Goal: Find contact information: Find contact information

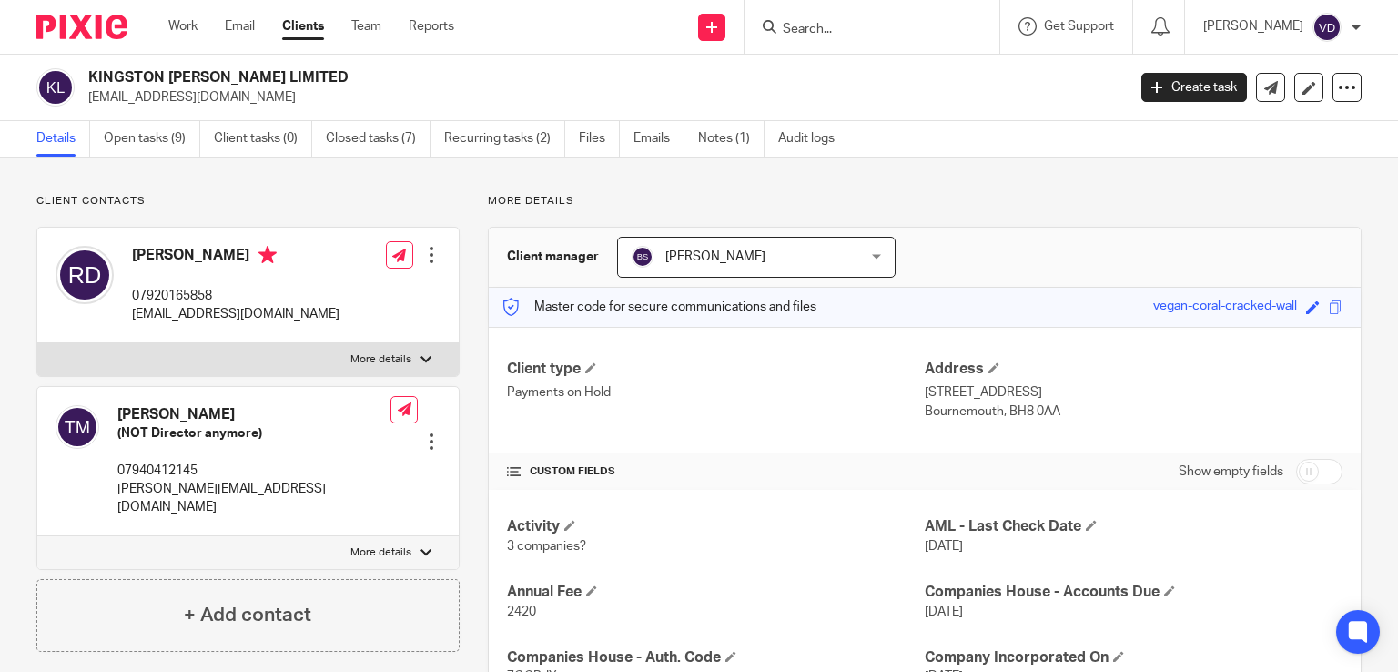
click at [832, 37] on input "Search" at bounding box center [863, 30] width 164 height 16
paste input "Tim"
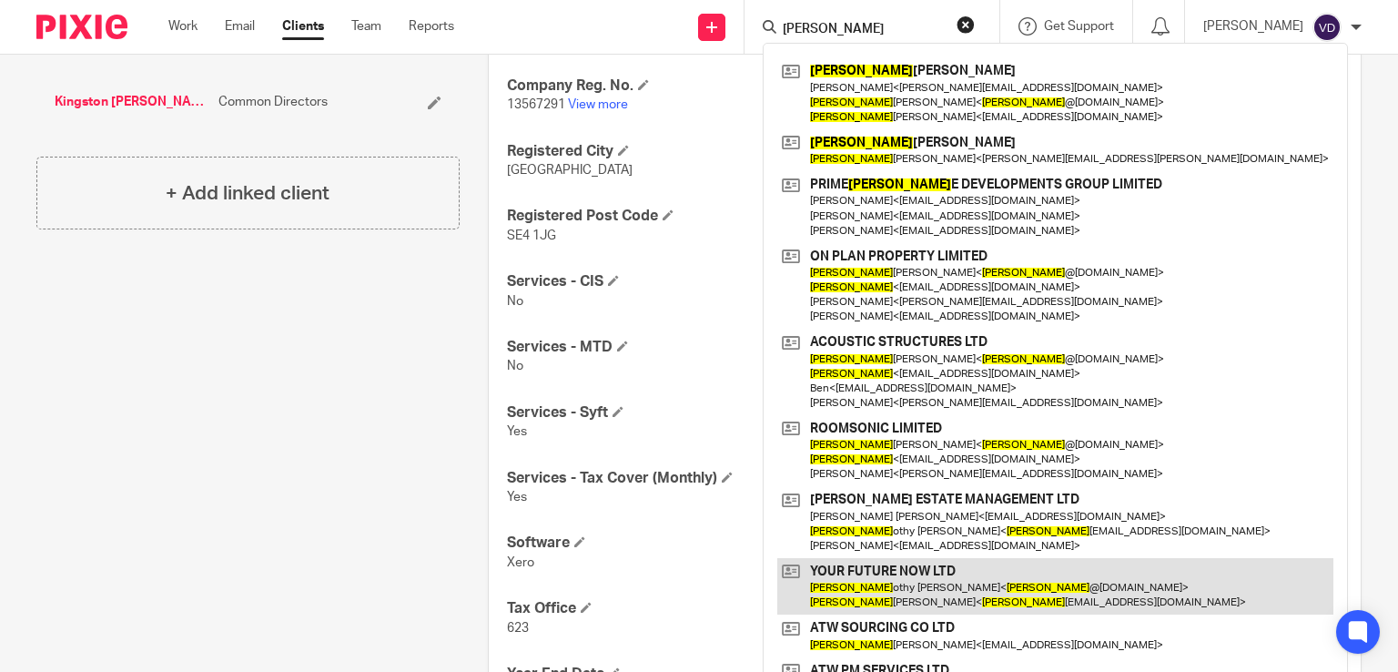
scroll to position [728, 0]
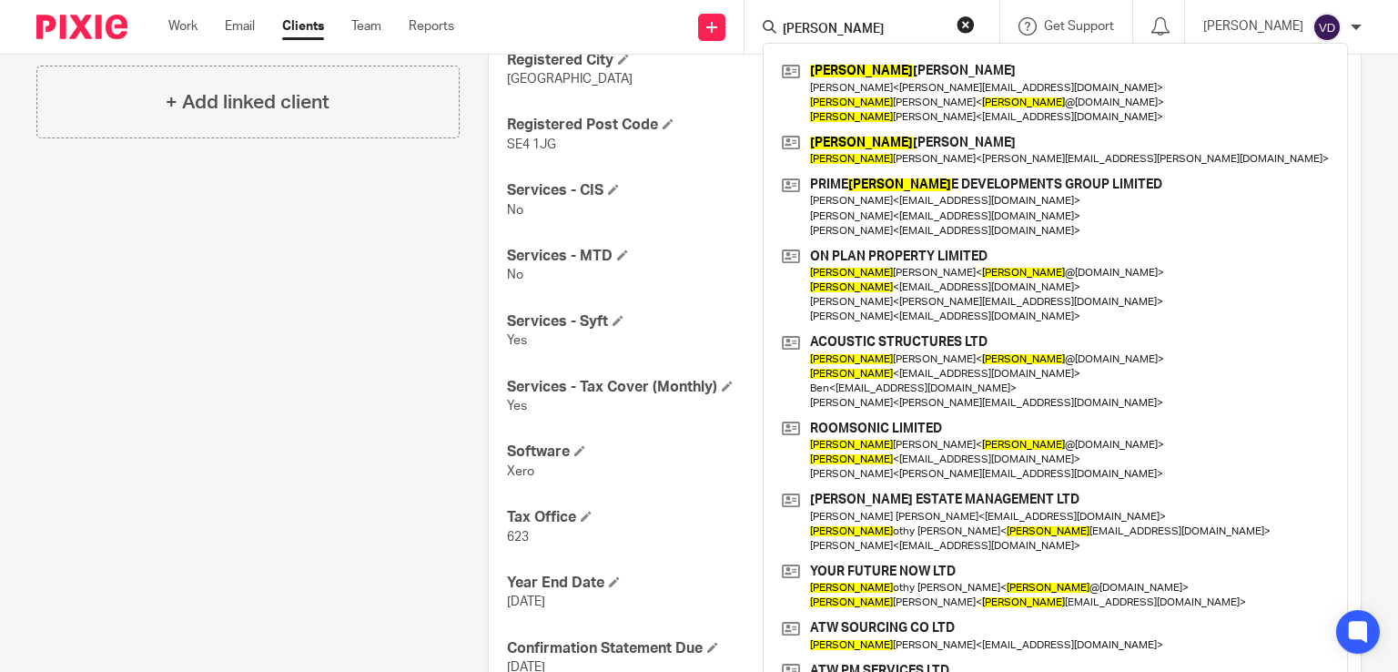
drag, startPoint x: 825, startPoint y: 30, endPoint x: 771, endPoint y: 35, distance: 54.8
click at [781, 35] on input "Tim" at bounding box center [863, 30] width 164 height 16
paste input "Bishop"
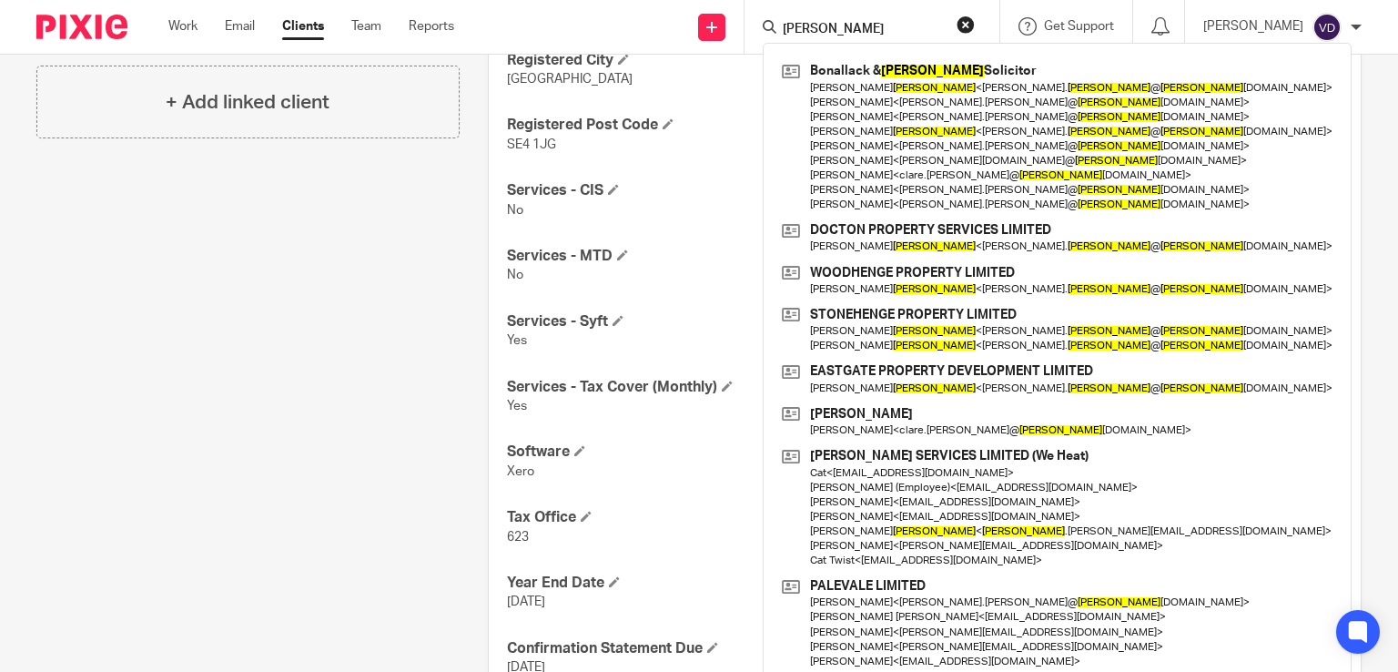
click at [781, 35] on input "Bishop" at bounding box center [863, 30] width 164 height 16
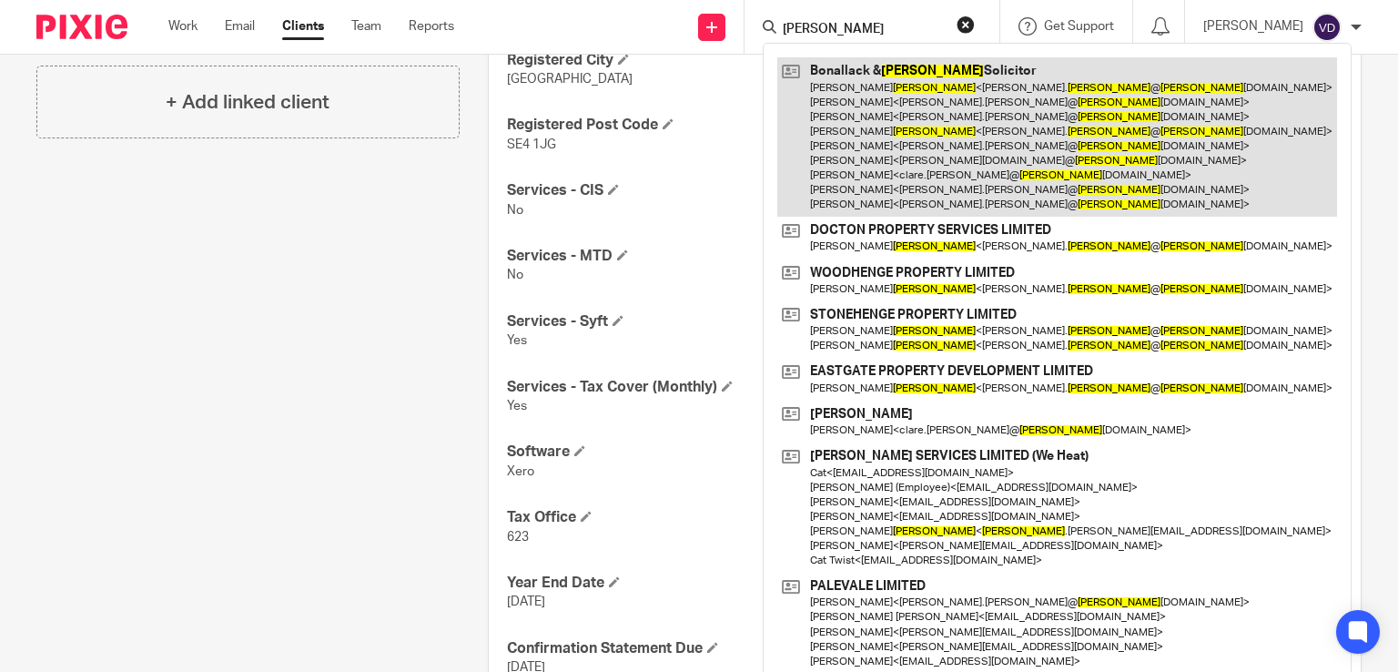
type input "Bishop"
click at [876, 168] on link at bounding box center [1057, 136] width 560 height 159
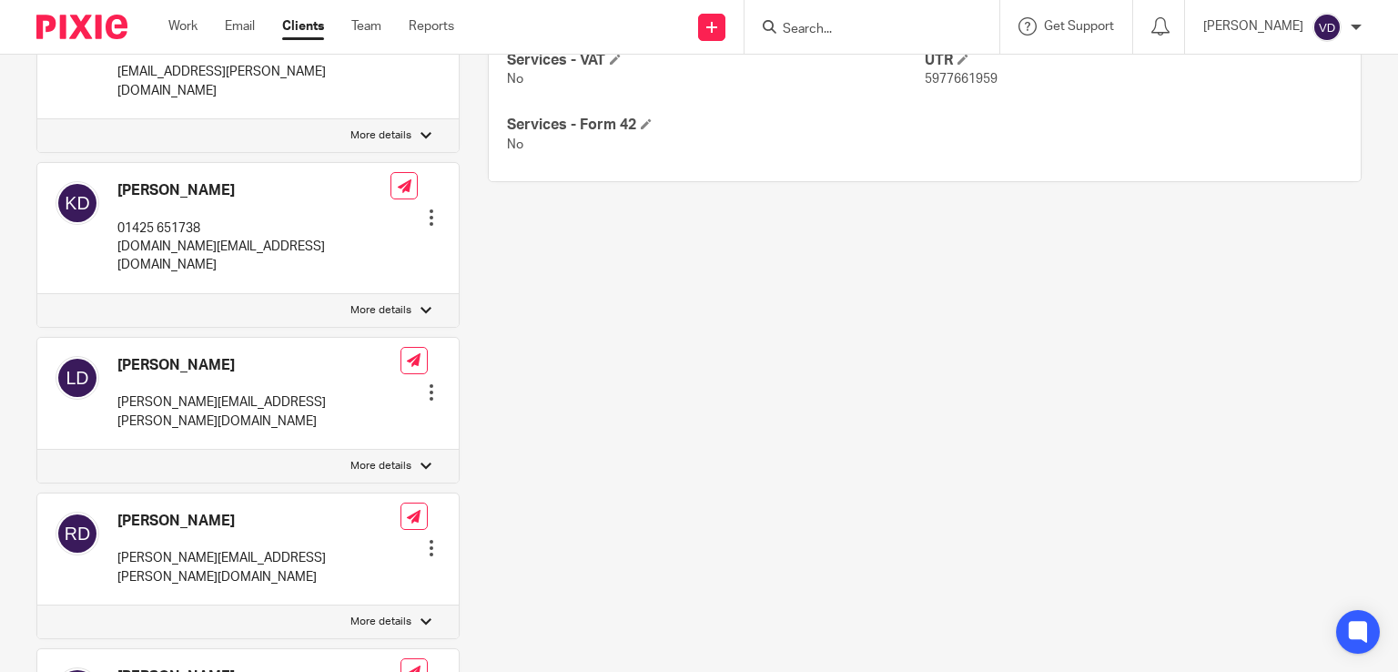
scroll to position [819, 0]
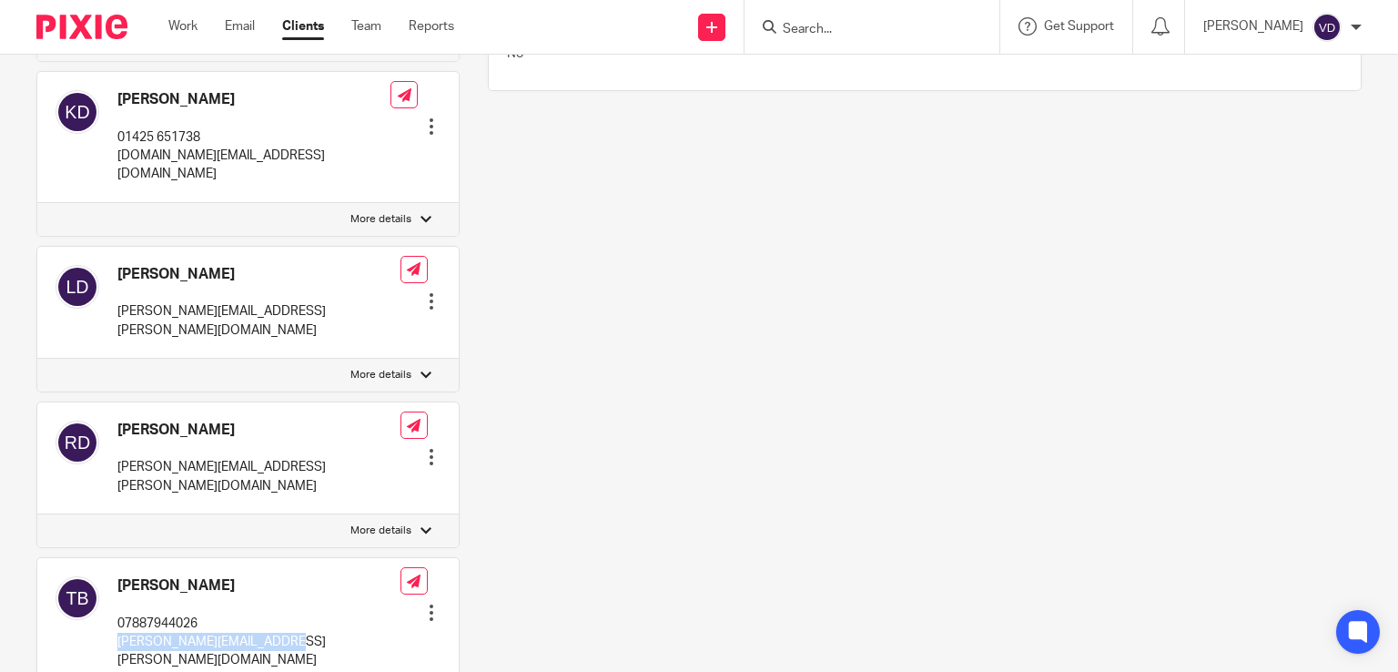
drag, startPoint x: 304, startPoint y: 510, endPoint x: 113, endPoint y: 514, distance: 191.2
click at [113, 558] on div "[PERSON_NAME] 07887944026 [PERSON_NAME][EMAIL_ADDRESS][PERSON_NAME][DOMAIN_NAME…" at bounding box center [247, 623] width 421 height 131
copy p "[PERSON_NAME][EMAIL_ADDRESS][PERSON_NAME][DOMAIN_NAME]"
click at [901, 26] on input "Search" at bounding box center [863, 30] width 164 height 16
paste input "Jenifer"
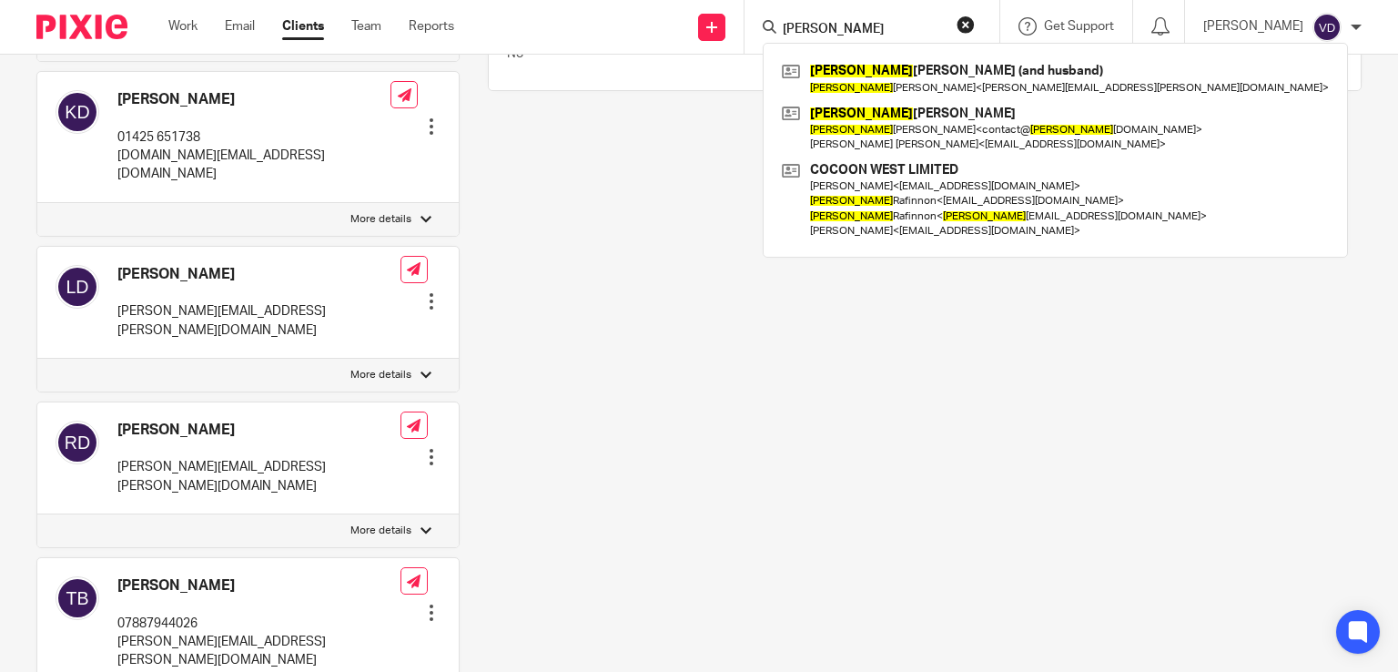
type input "Jenifer"
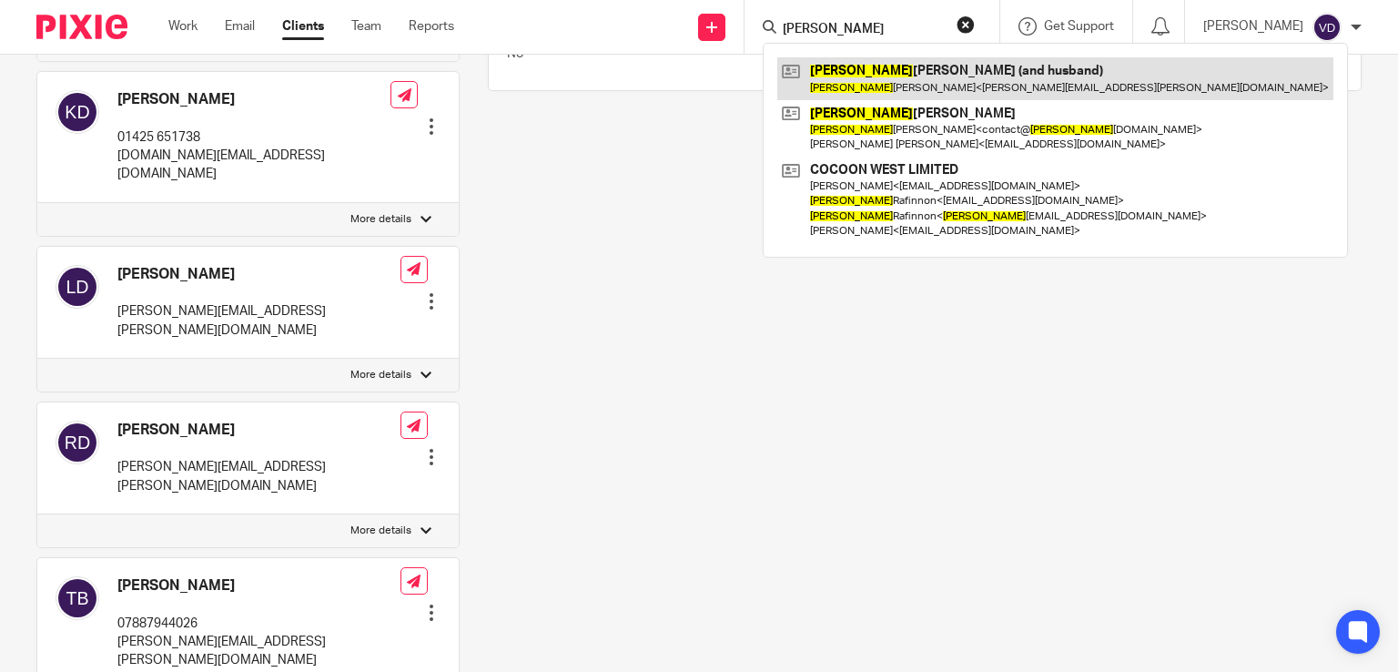
click at [886, 85] on link at bounding box center [1055, 78] width 556 height 42
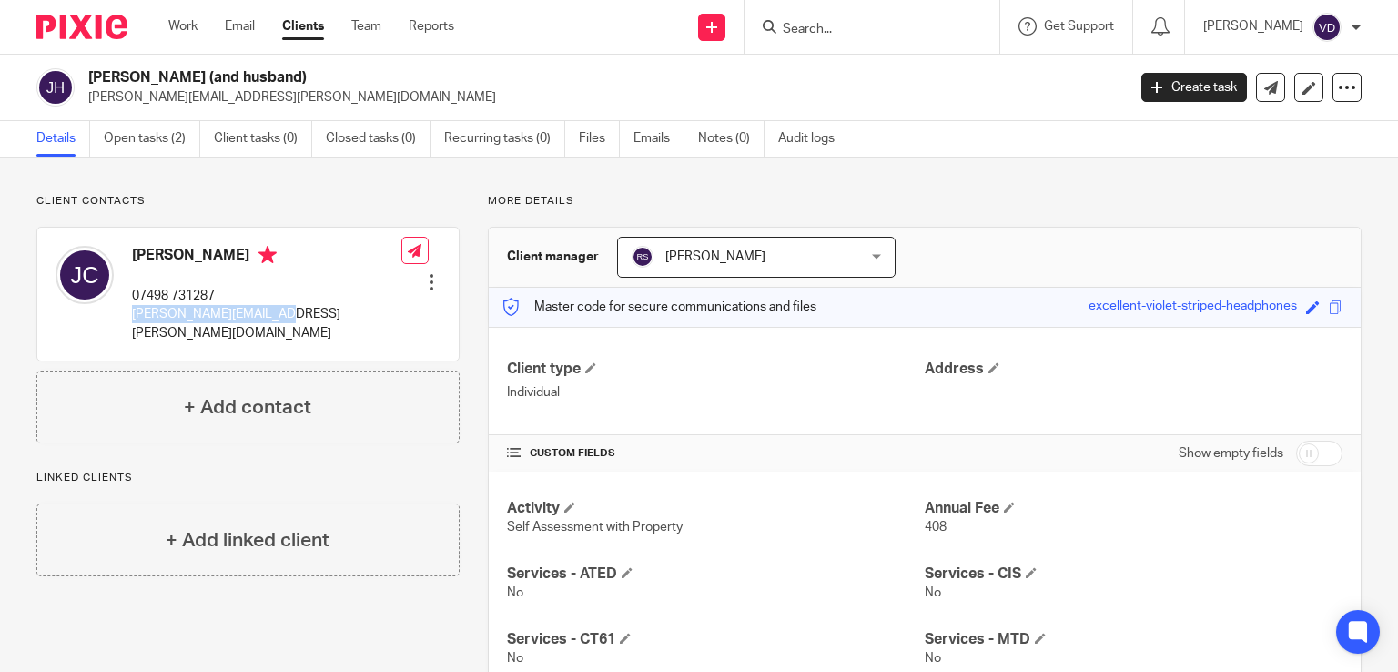
drag, startPoint x: 277, startPoint y: 315, endPoint x: 127, endPoint y: 319, distance: 150.2
click at [127, 319] on div "[PERSON_NAME] 07498 731287 [PERSON_NAME][EMAIL_ADDRESS][PERSON_NAME][DOMAIN_NAM…" at bounding box center [247, 294] width 421 height 133
copy p "[PERSON_NAME][EMAIL_ADDRESS][PERSON_NAME][DOMAIN_NAME]"
click at [819, 34] on input "Search" at bounding box center [863, 30] width 164 height 16
paste input "Zarin"
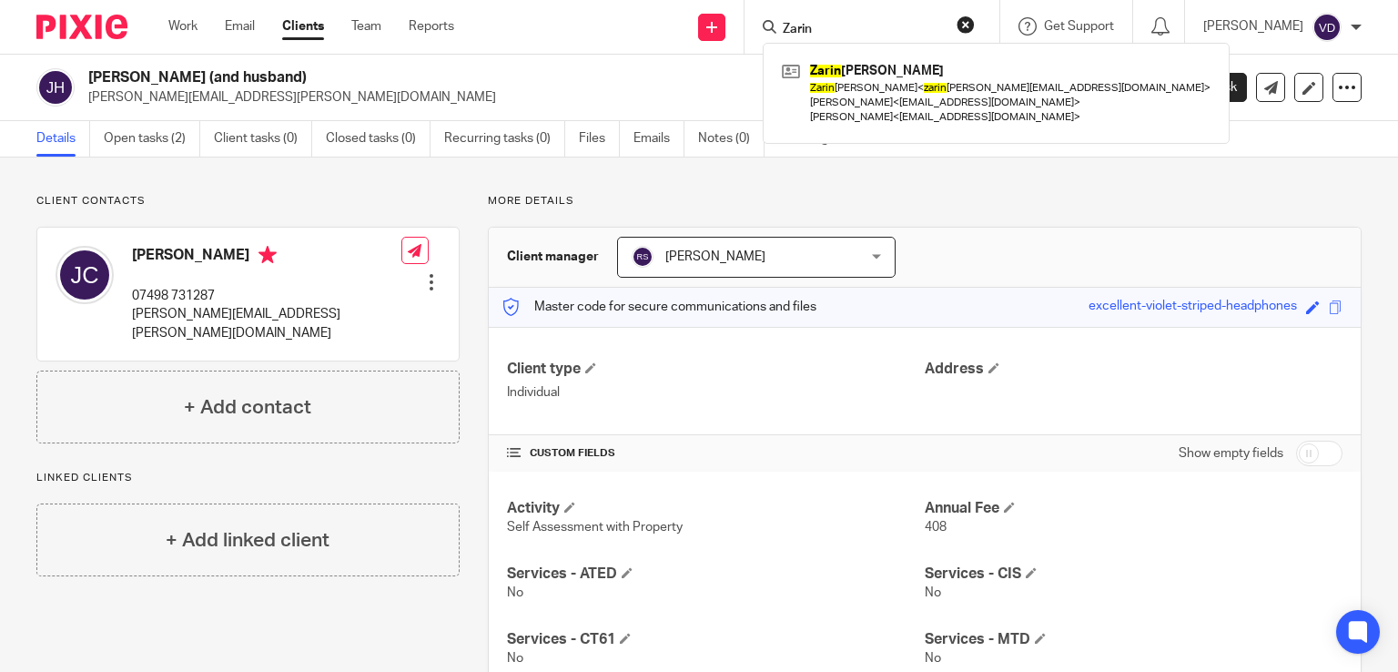
type input "Zarin"
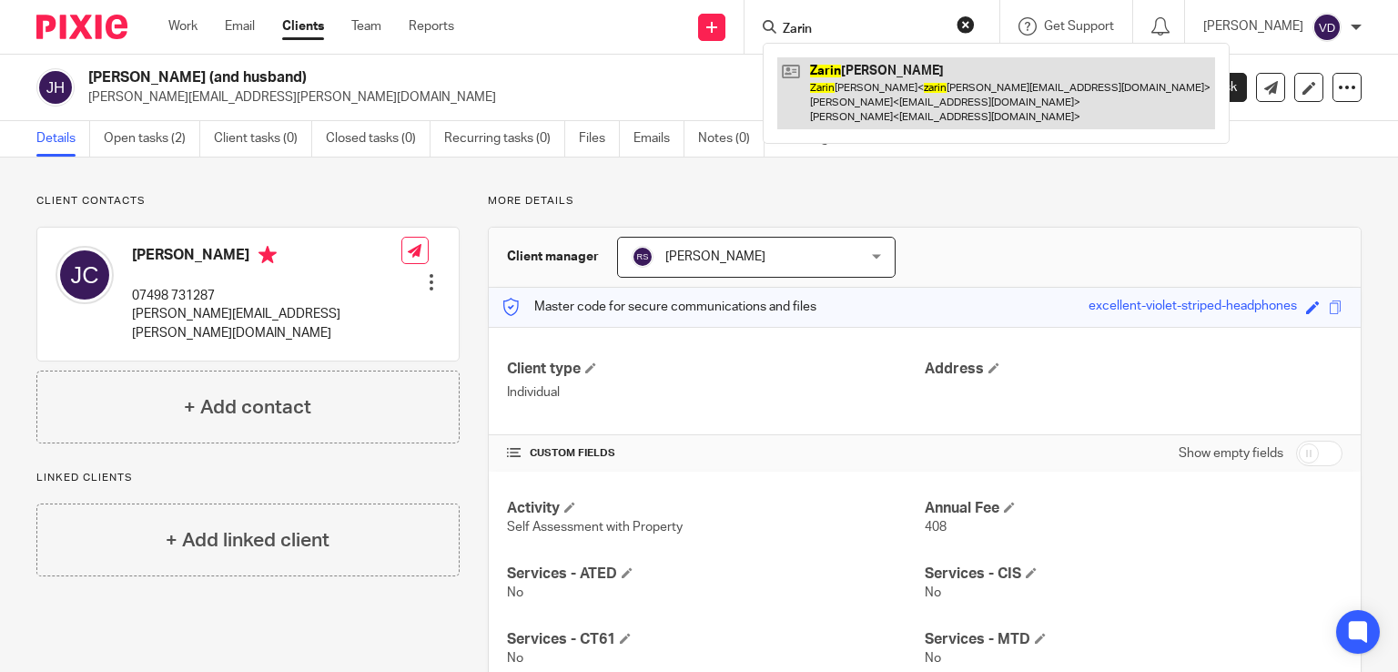
click at [926, 107] on link at bounding box center [996, 93] width 438 height 72
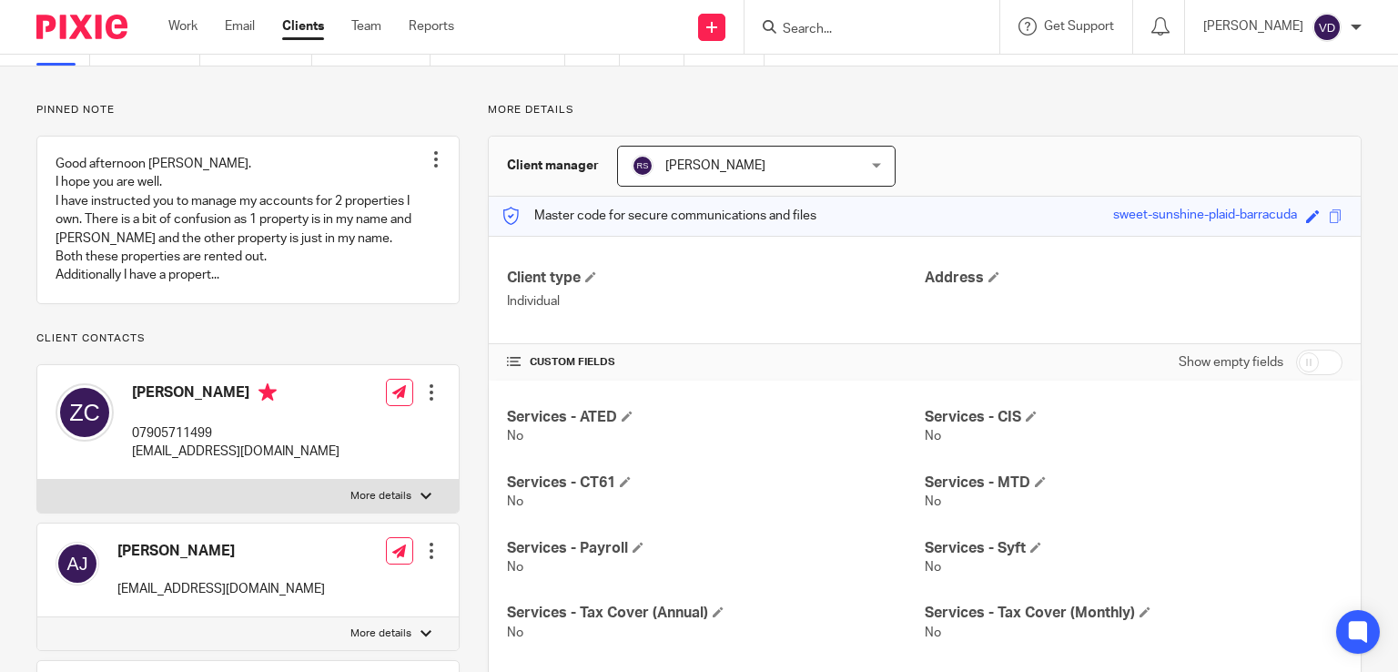
scroll to position [182, 0]
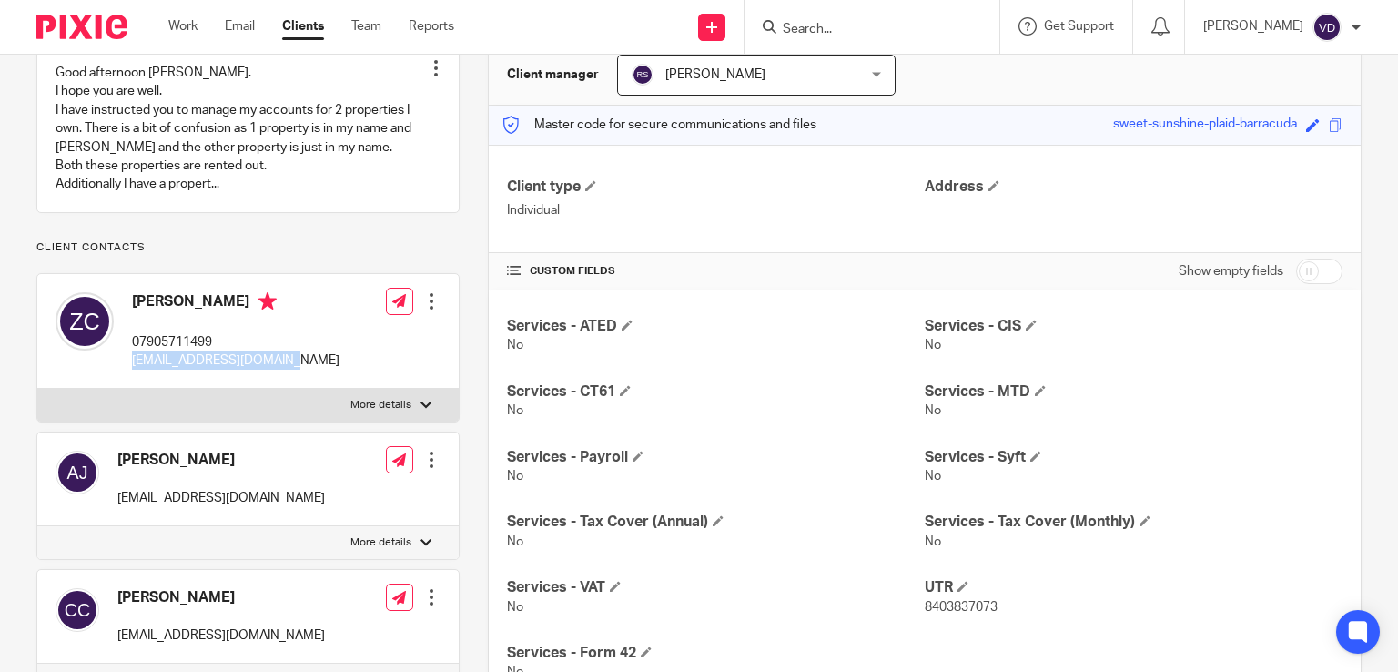
drag, startPoint x: 290, startPoint y: 380, endPoint x: 131, endPoint y: 383, distance: 159.3
click at [131, 383] on div "Zarin Campbell 07905711499 zarincampbell@gmail.com Edit contact Create client f…" at bounding box center [247, 332] width 421 height 116
copy p "zarincampbell@gmail.com"
click at [855, 26] on input "Search" at bounding box center [863, 30] width 164 height 16
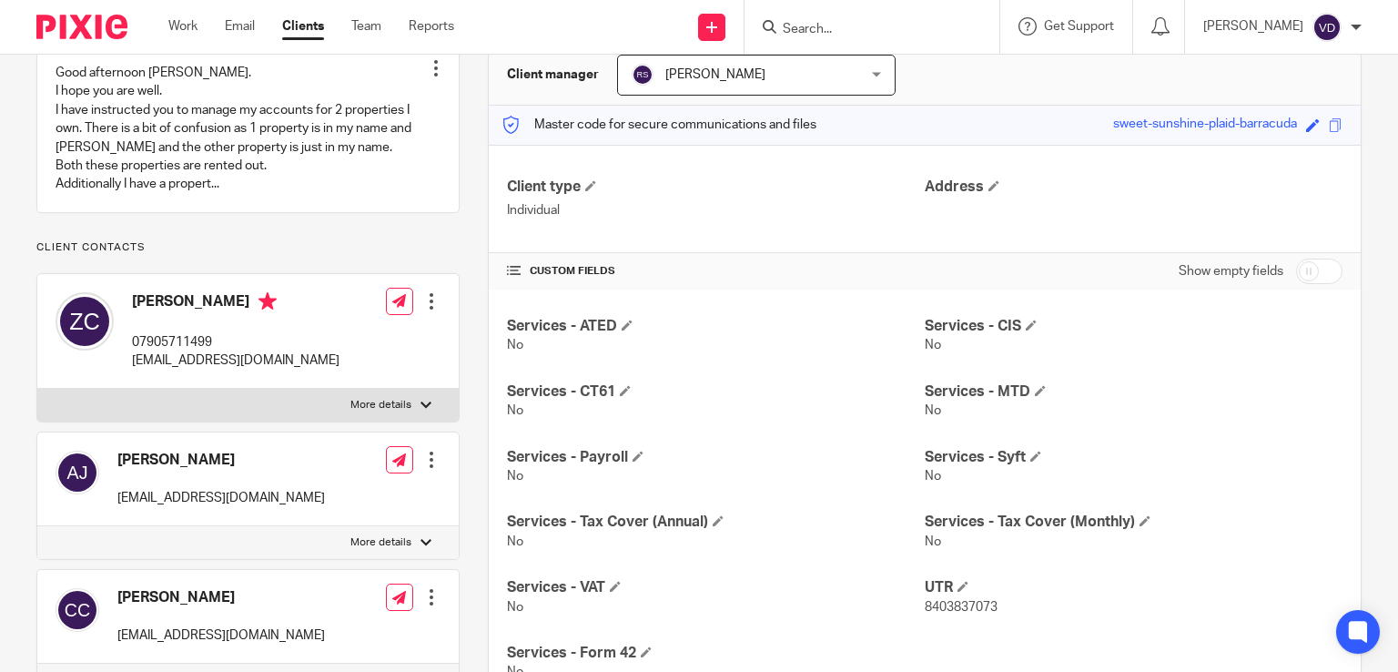
paste input "Liza"
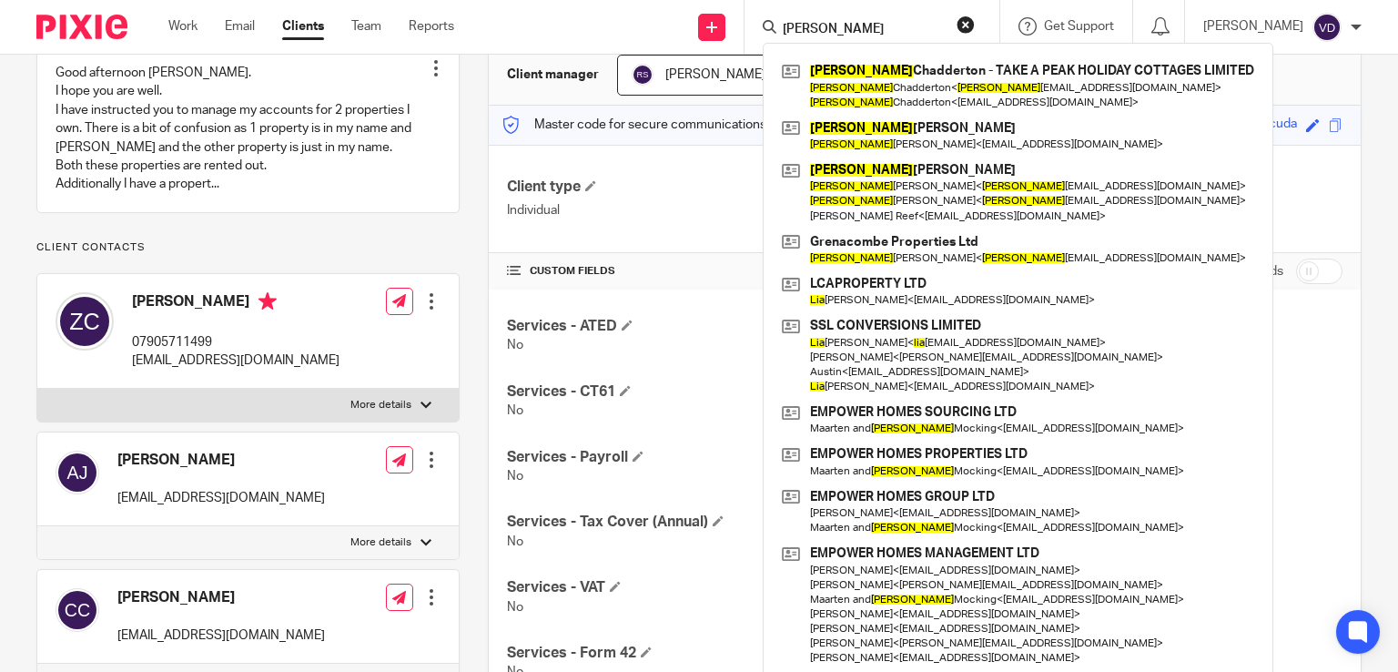
type input "Liza"
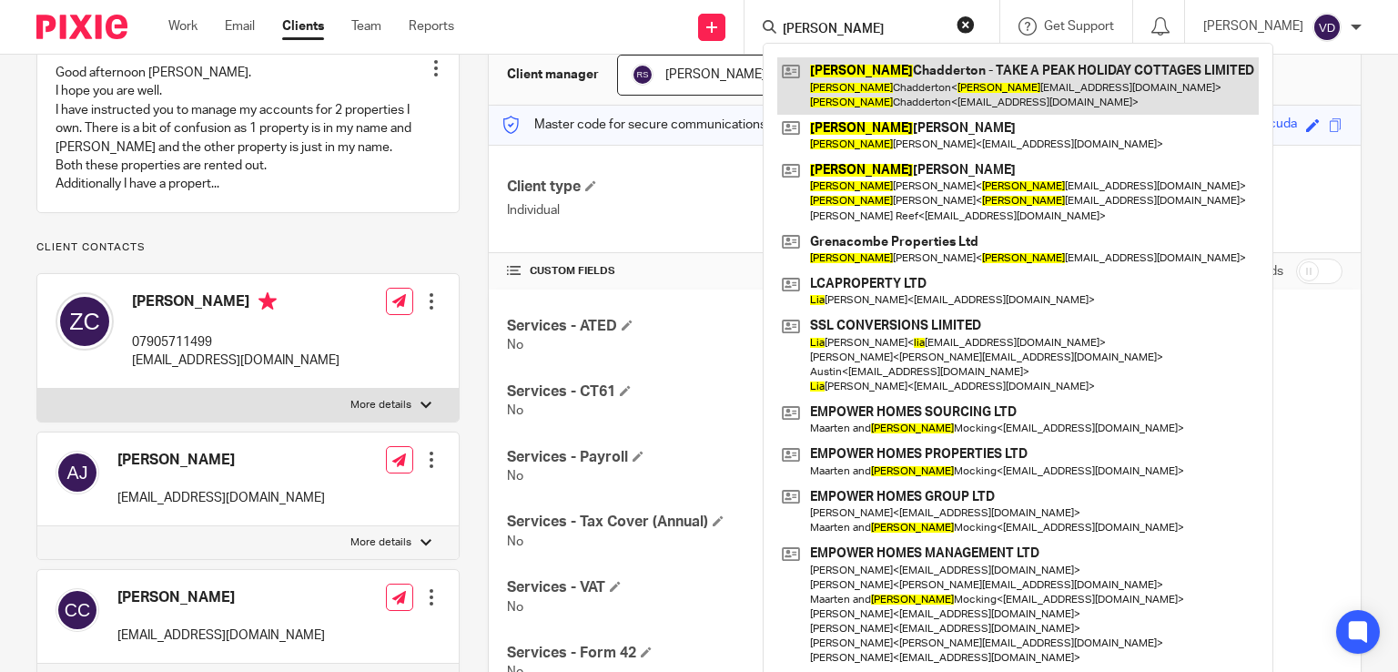
click at [856, 99] on link at bounding box center [1017, 85] width 481 height 56
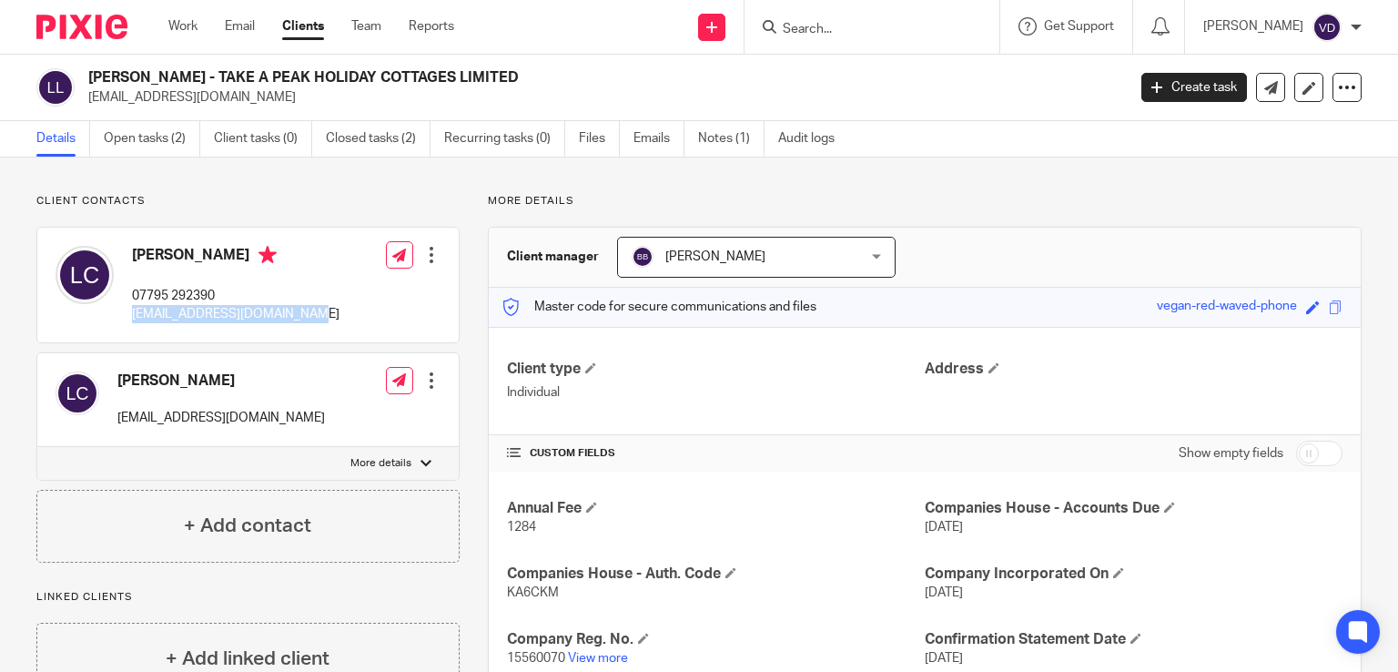
drag, startPoint x: 309, startPoint y: 319, endPoint x: 129, endPoint y: 317, distance: 180.2
click at [129, 317] on div "[PERSON_NAME] 07795 292390 [EMAIL_ADDRESS][DOMAIN_NAME] Edit contact Create cli…" at bounding box center [247, 285] width 421 height 115
copy p "[EMAIL_ADDRESS][DOMAIN_NAME]"
click at [852, 26] on input "Search" at bounding box center [863, 30] width 164 height 16
paste input "[PERSON_NAME]"
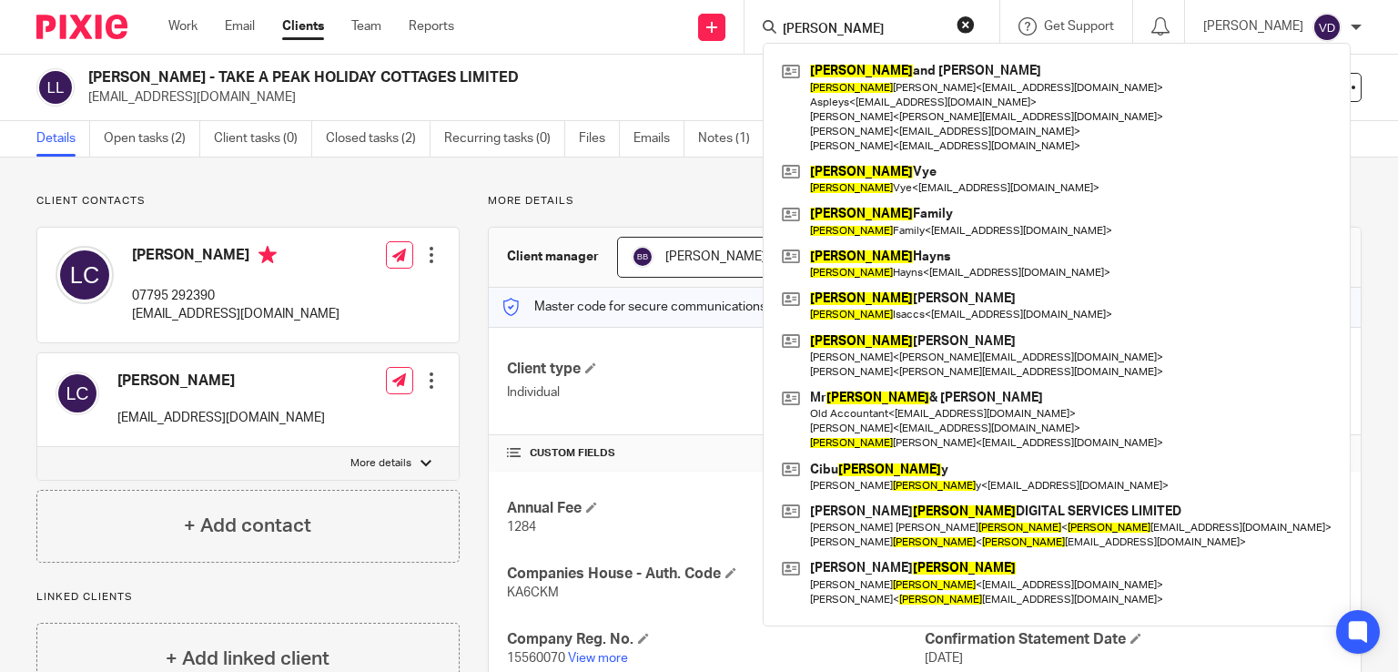
type input "John"
drag, startPoint x: 819, startPoint y: 28, endPoint x: 723, endPoint y: 32, distance: 96.5
click at [723, 32] on div "Send new email Create task Add client John John and Sarah Haydon John Haydon < …" at bounding box center [939, 27] width 916 height 54
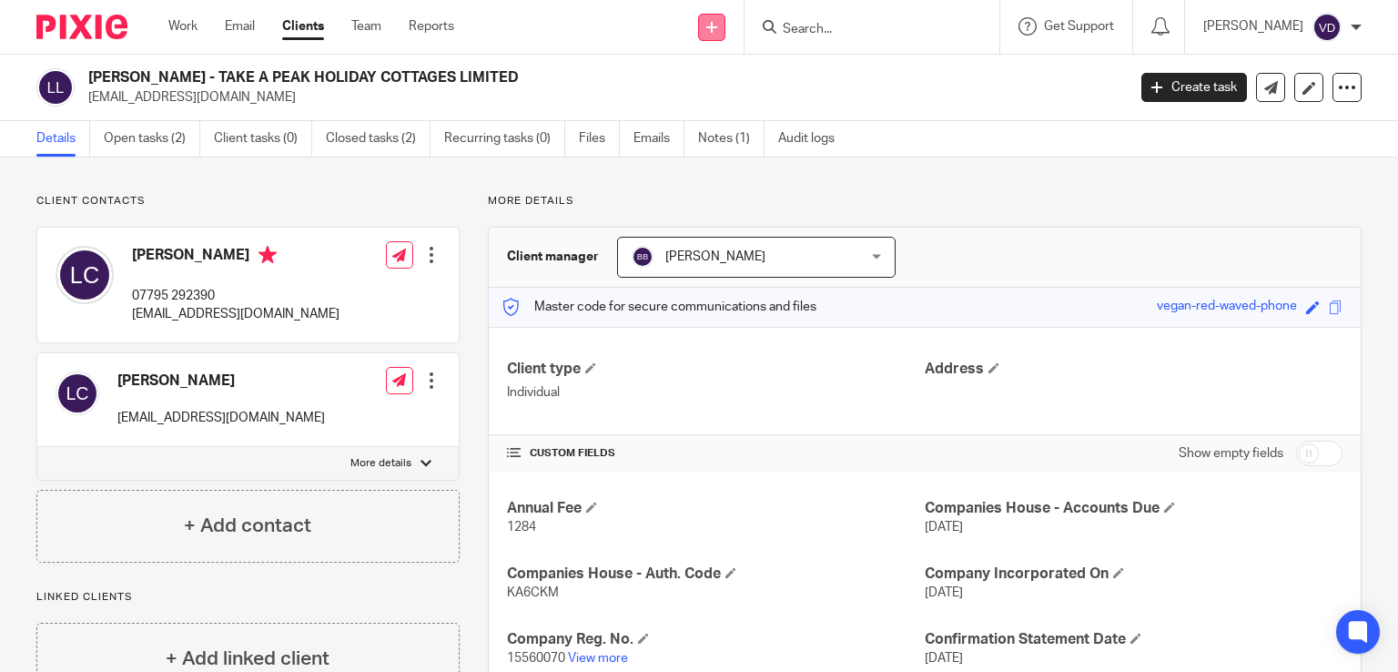
paste input "Cherry"
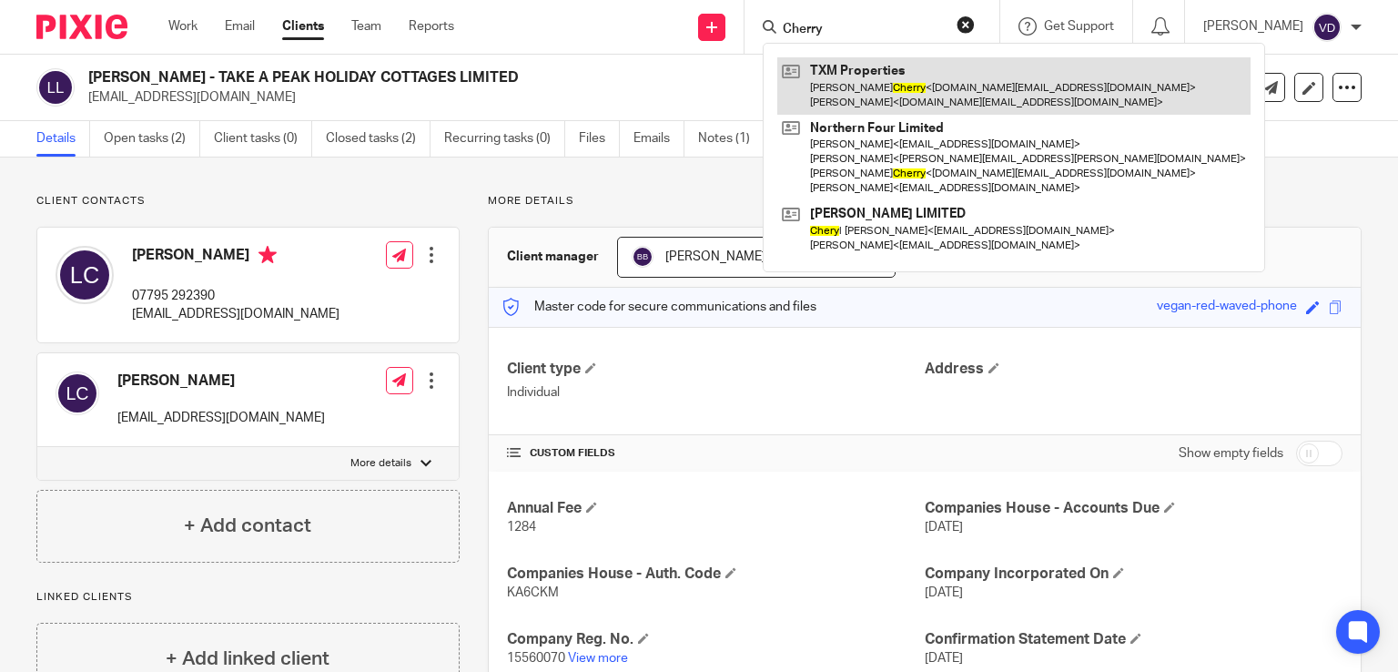
type input "Cherry"
click at [855, 97] on link at bounding box center [1013, 85] width 473 height 56
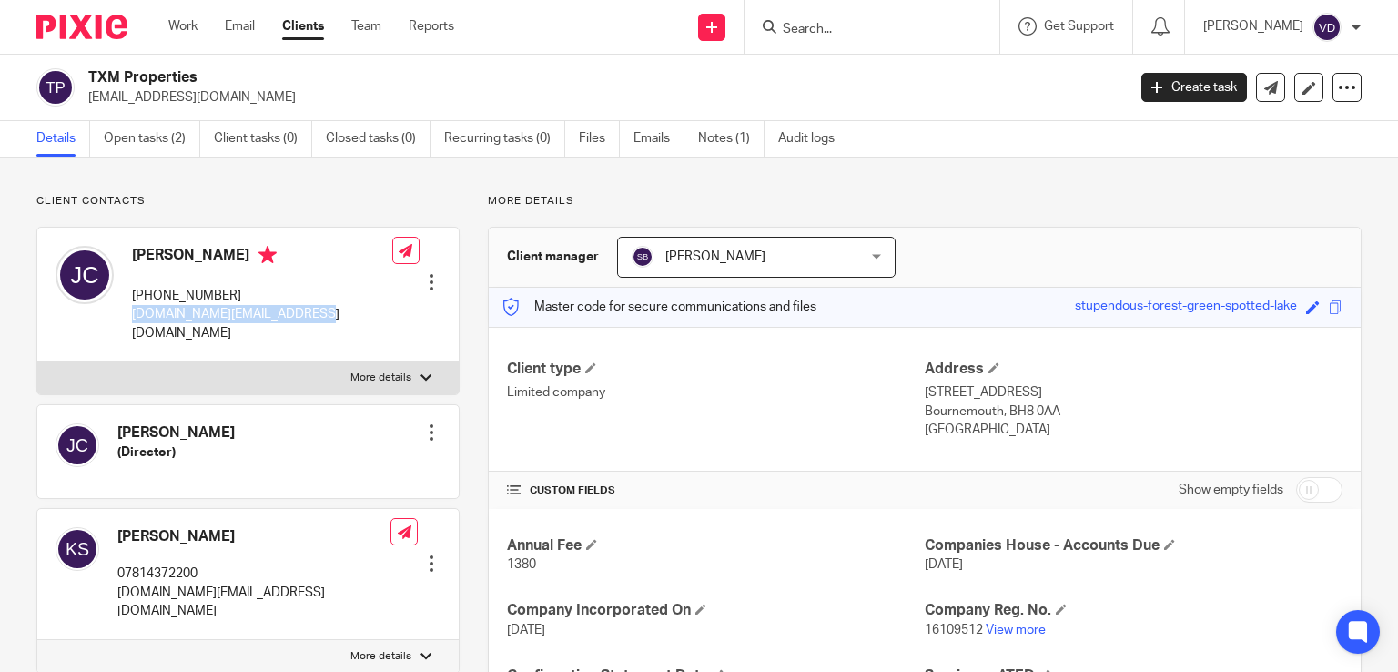
drag, startPoint x: 313, startPoint y: 314, endPoint x: 127, endPoint y: 321, distance: 185.8
click at [127, 321] on div "John Cherry +44 7944 176764 johncherry.work@outlook.com Edit contact Create cli…" at bounding box center [247, 295] width 421 height 134
copy p "[DOMAIN_NAME][EMAIL_ADDRESS][DOMAIN_NAME]"
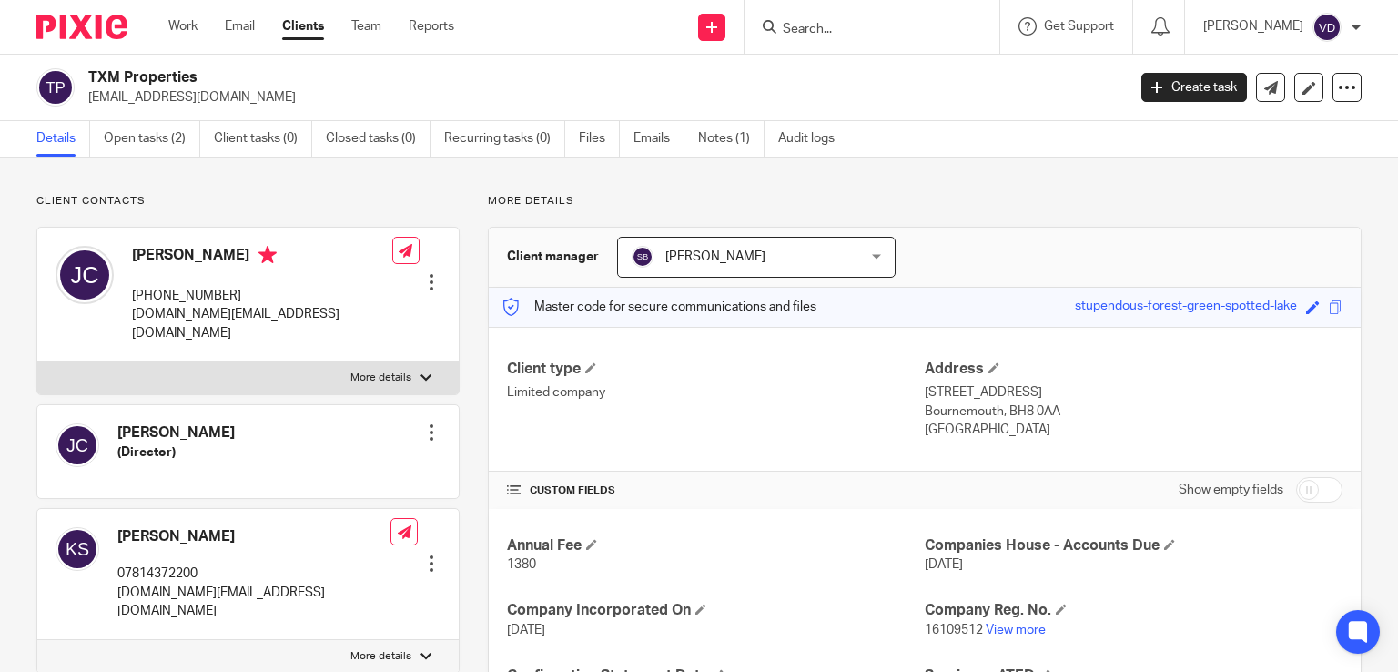
click at [822, 25] on input "Search" at bounding box center [863, 30] width 164 height 16
paste input "Hal"
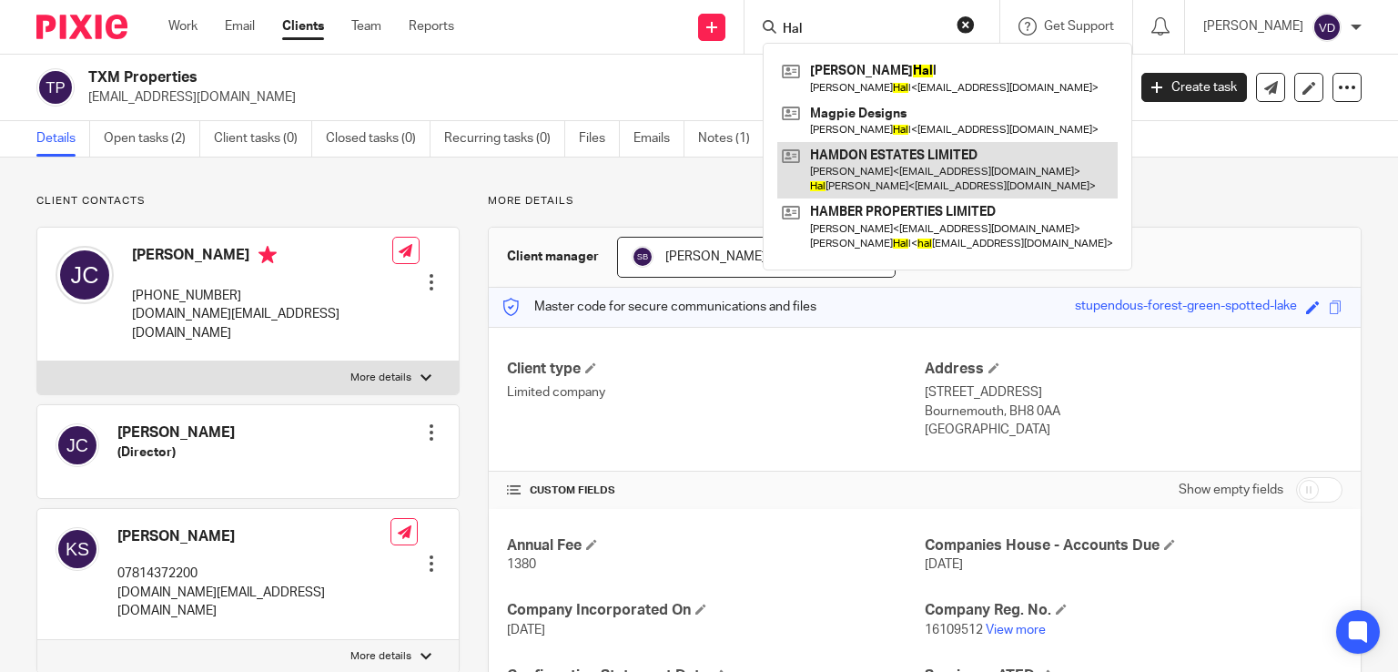
type input "Hal"
click at [866, 190] on link at bounding box center [947, 170] width 340 height 56
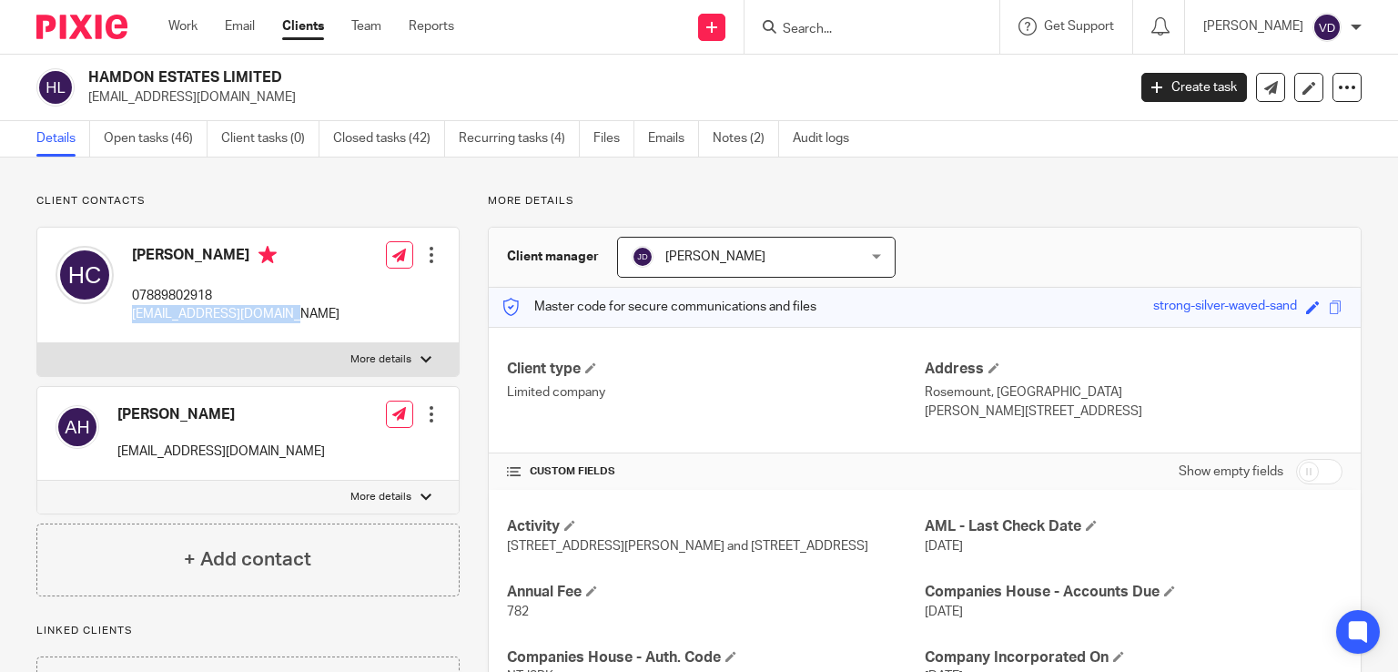
drag, startPoint x: 303, startPoint y: 318, endPoint x: 129, endPoint y: 311, distance: 173.9
click at [129, 311] on div "[PERSON_NAME] 07889802918 [EMAIL_ADDRESS][DOMAIN_NAME] Edit contact Create clie…" at bounding box center [247, 286] width 421 height 116
copy div "[EMAIL_ADDRESS][DOMAIN_NAME]"
click at [803, 27] on input "Search" at bounding box center [863, 30] width 164 height 16
paste input "[PERSON_NAME]"
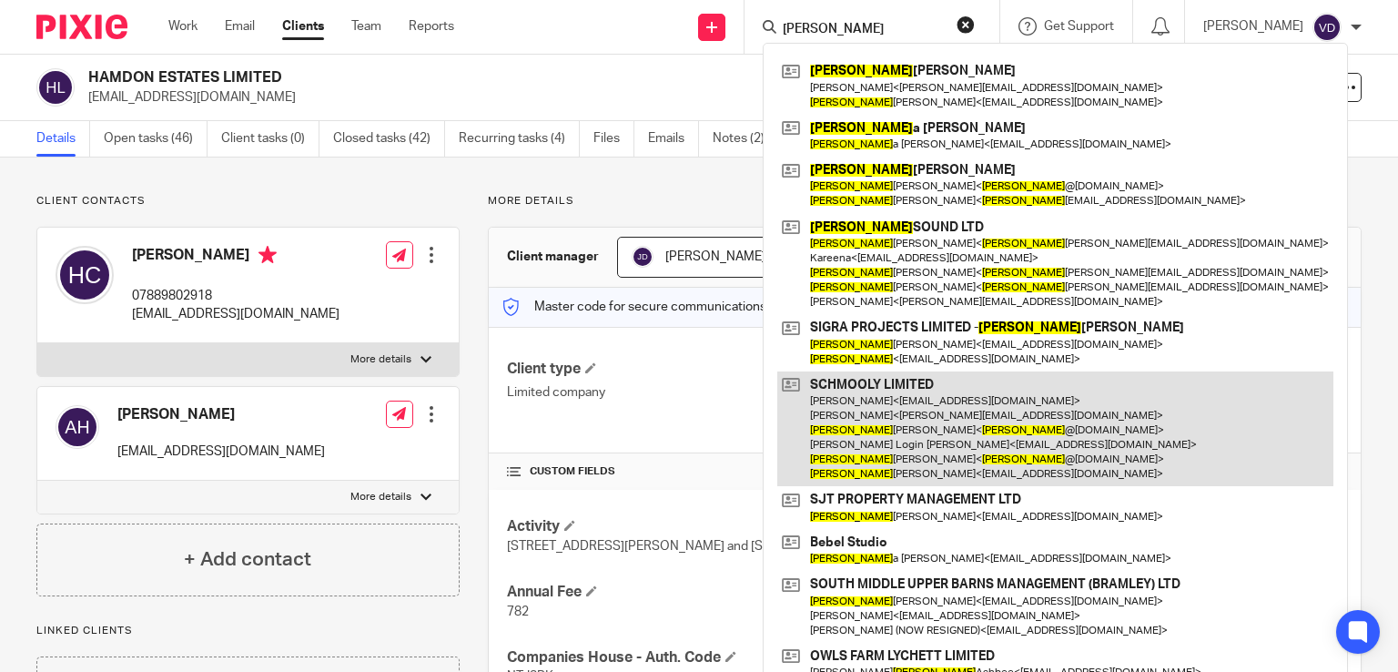
type input "[PERSON_NAME]"
click at [901, 434] on link at bounding box center [1055, 429] width 556 height 116
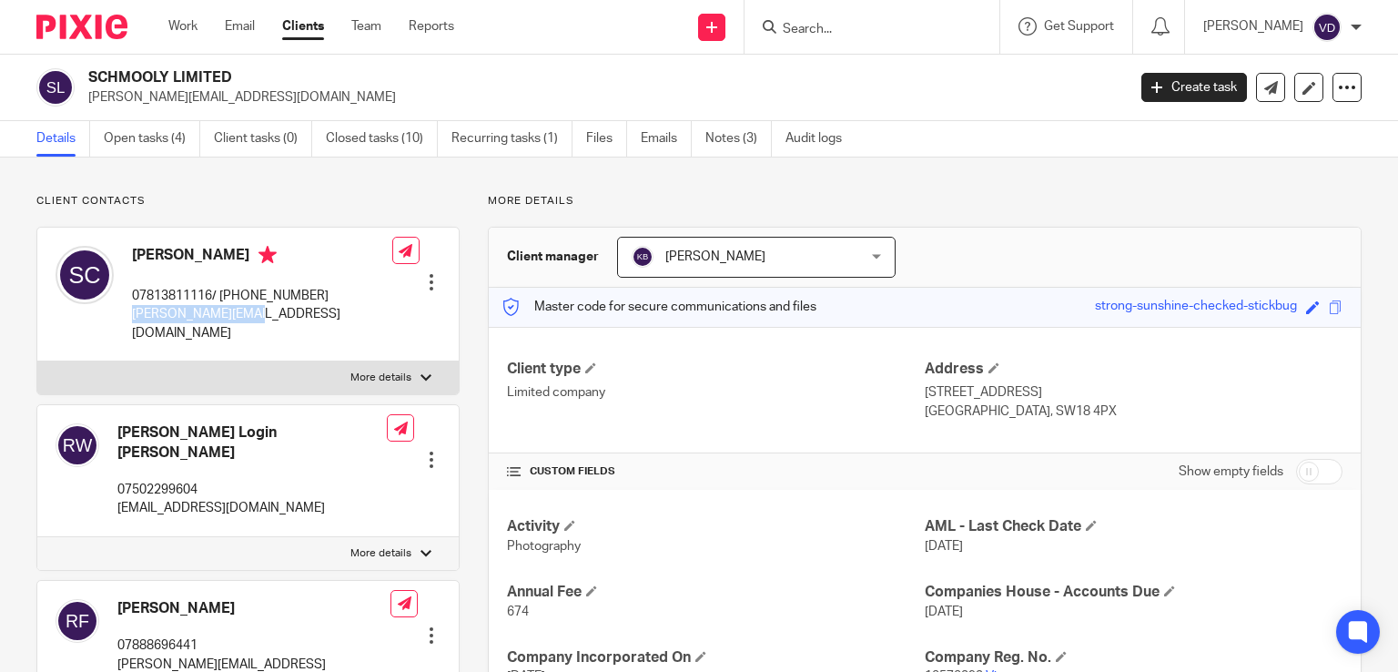
drag, startPoint x: 269, startPoint y: 314, endPoint x: 131, endPoint y: 314, distance: 138.3
click at [132, 314] on p "[PERSON_NAME][EMAIL_ADDRESS][DOMAIN_NAME]" at bounding box center [262, 323] width 260 height 37
copy p "[PERSON_NAME][EMAIL_ADDRESS][DOMAIN_NAME]"
click at [277, 310] on p "[PERSON_NAME][EMAIL_ADDRESS][DOMAIN_NAME]" at bounding box center [262, 323] width 260 height 37
drag, startPoint x: 271, startPoint y: 311, endPoint x: 130, endPoint y: 316, distance: 141.1
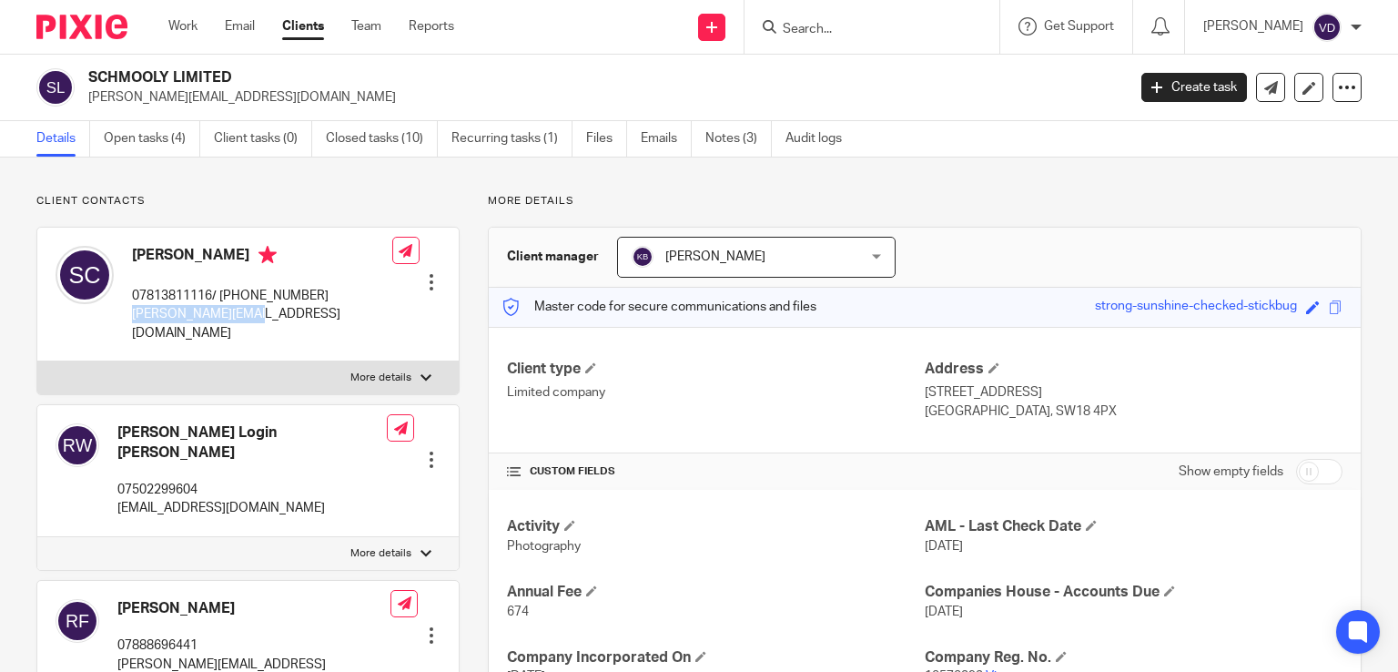
click at [130, 316] on div "Simon Clarke 07813811116/ +16318717118 simon@schmooly.com" at bounding box center [224, 294] width 337 height 115
copy p "simon@schmooly.com"
click at [819, 32] on input "Search" at bounding box center [863, 30] width 164 height 16
paste input "Carmel"
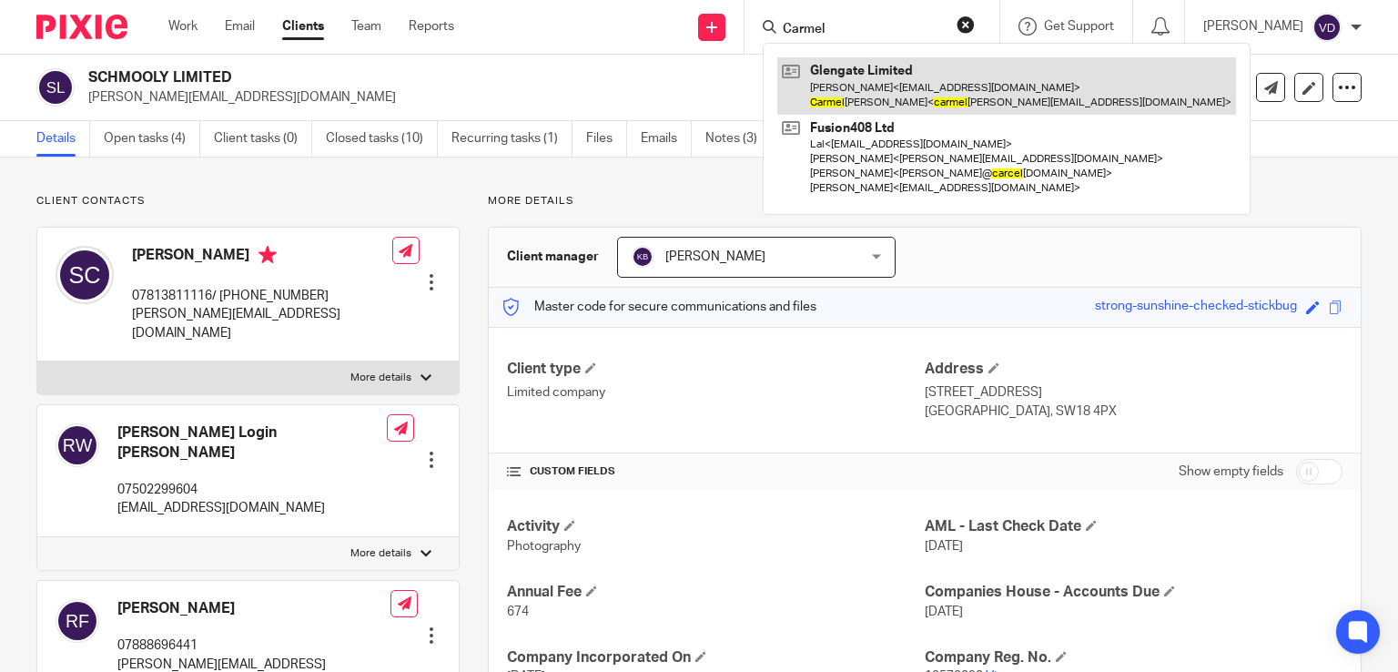
type input "Carmel"
click at [830, 99] on link at bounding box center [1006, 85] width 459 height 56
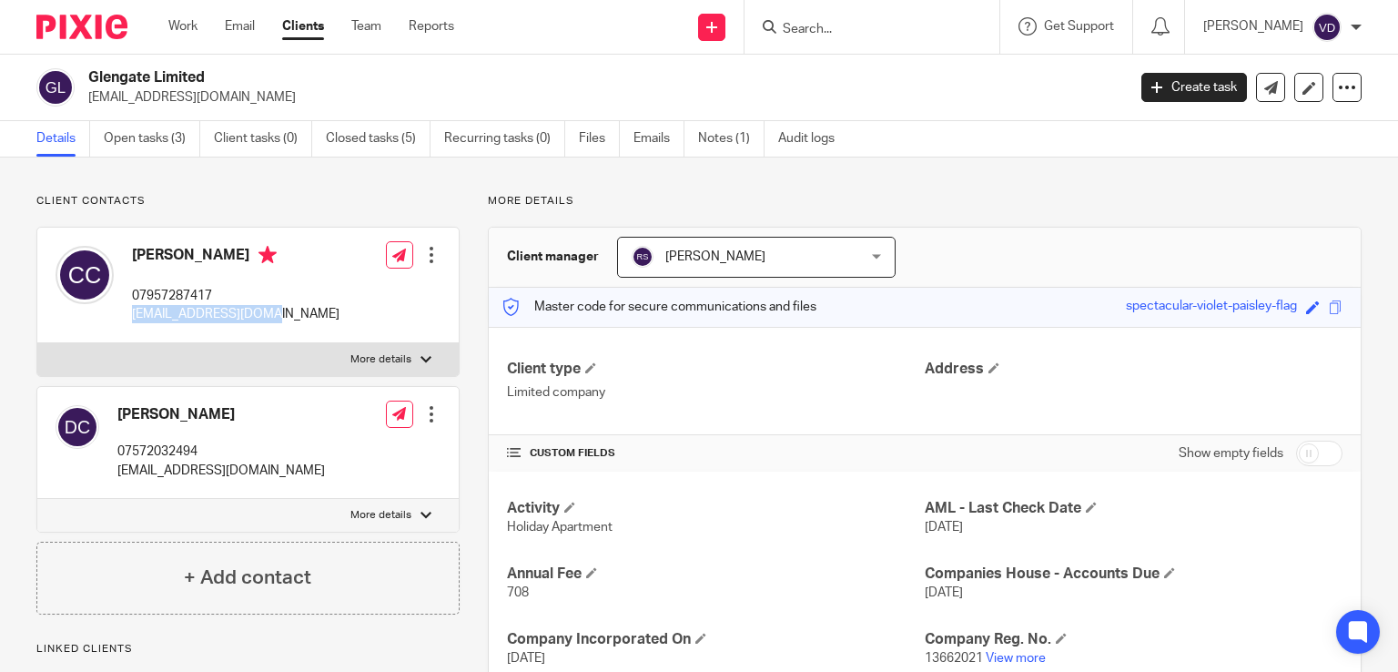
drag, startPoint x: 288, startPoint y: 313, endPoint x: 129, endPoint y: 318, distance: 158.4
click at [129, 318] on div "[PERSON_NAME] 07957287417 [EMAIL_ADDRESS][DOMAIN_NAME] Edit contact Create clie…" at bounding box center [247, 286] width 421 height 116
copy p "[EMAIL_ADDRESS][DOMAIN_NAME]"
click at [247, 281] on div "[PERSON_NAME] 07957287417 [EMAIL_ADDRESS][DOMAIN_NAME]" at bounding box center [235, 285] width 207 height 78
drag, startPoint x: 224, startPoint y: 254, endPoint x: 131, endPoint y: 253, distance: 92.8
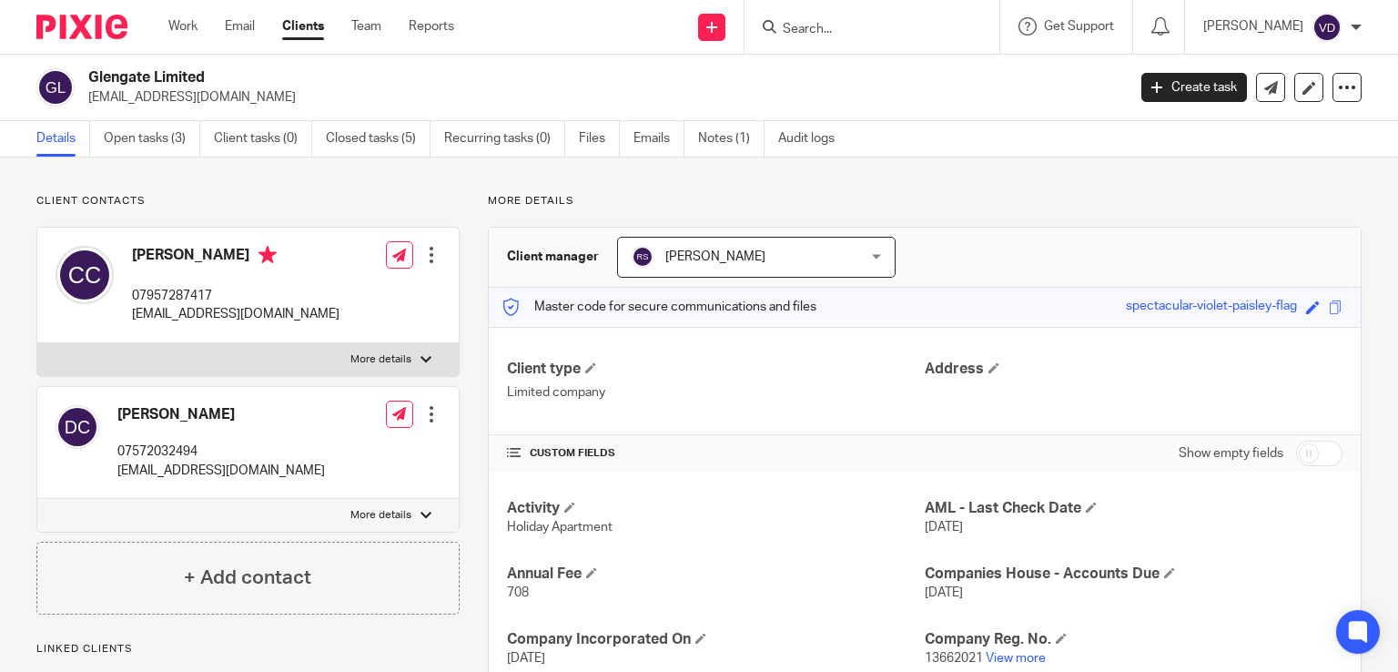
click at [131, 253] on div "Carmel Codd 07957287417 carmelcodd@gmail.com" at bounding box center [198, 285] width 284 height 96
copy h4 "Carmel Codd"
click at [870, 31] on input "Search" at bounding box center [863, 30] width 164 height 16
click at [798, 24] on input "Search" at bounding box center [863, 30] width 164 height 16
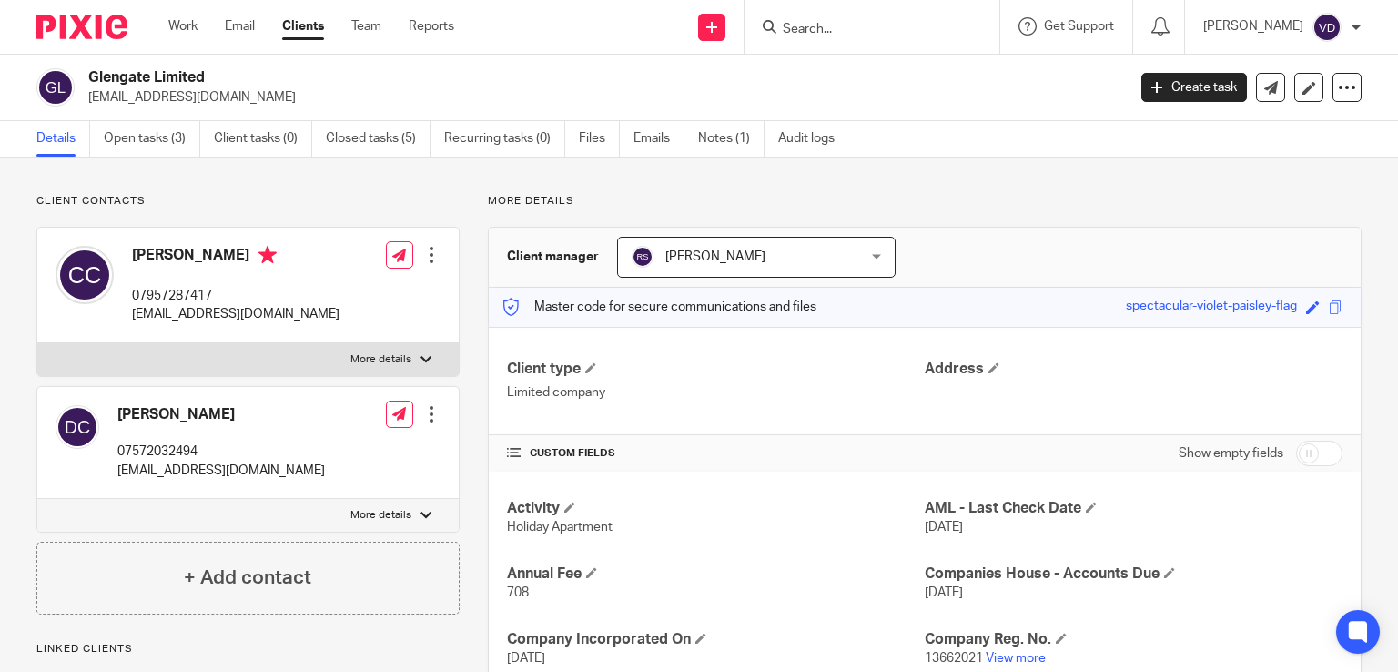
paste input "Stephen"
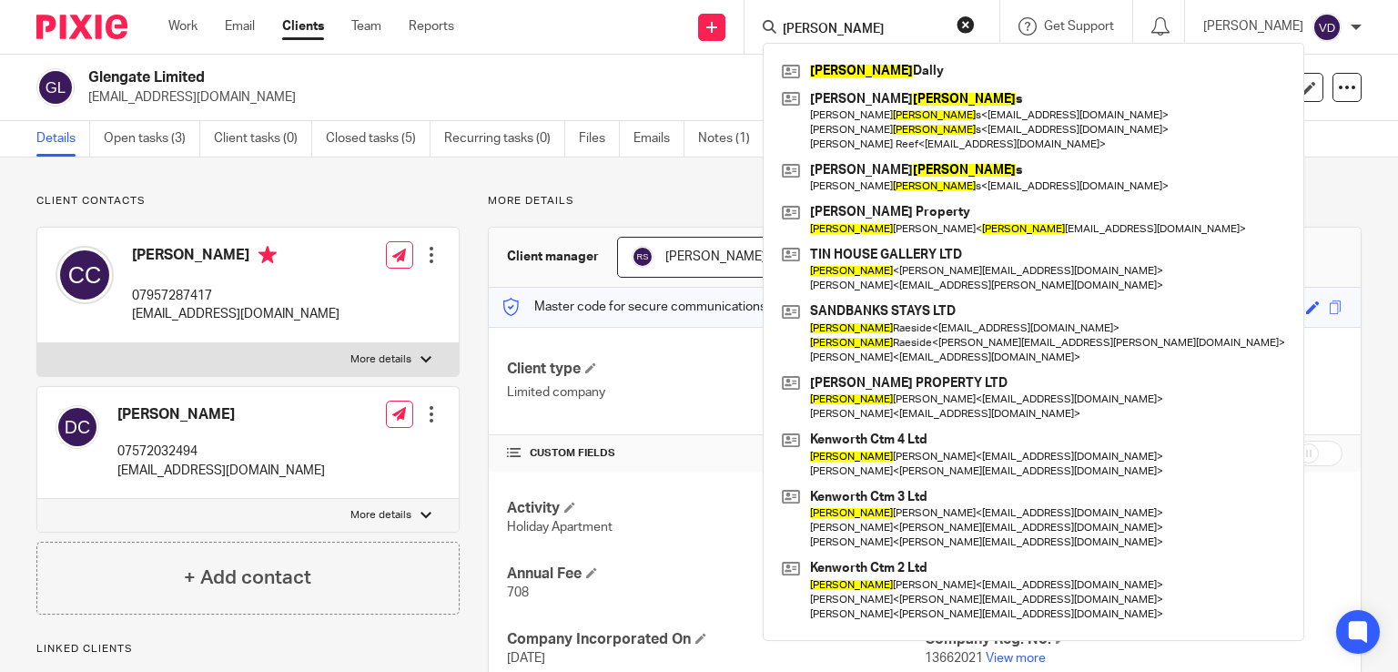
drag, startPoint x: 840, startPoint y: 25, endPoint x: 739, endPoint y: 29, distance: 101.1
click at [744, 29] on div "Stephen Stephen Dally Liz Stephen s Liz Stephen s < lizstephens797@gmail.com > …" at bounding box center [871, 27] width 255 height 54
paste input "Cole"
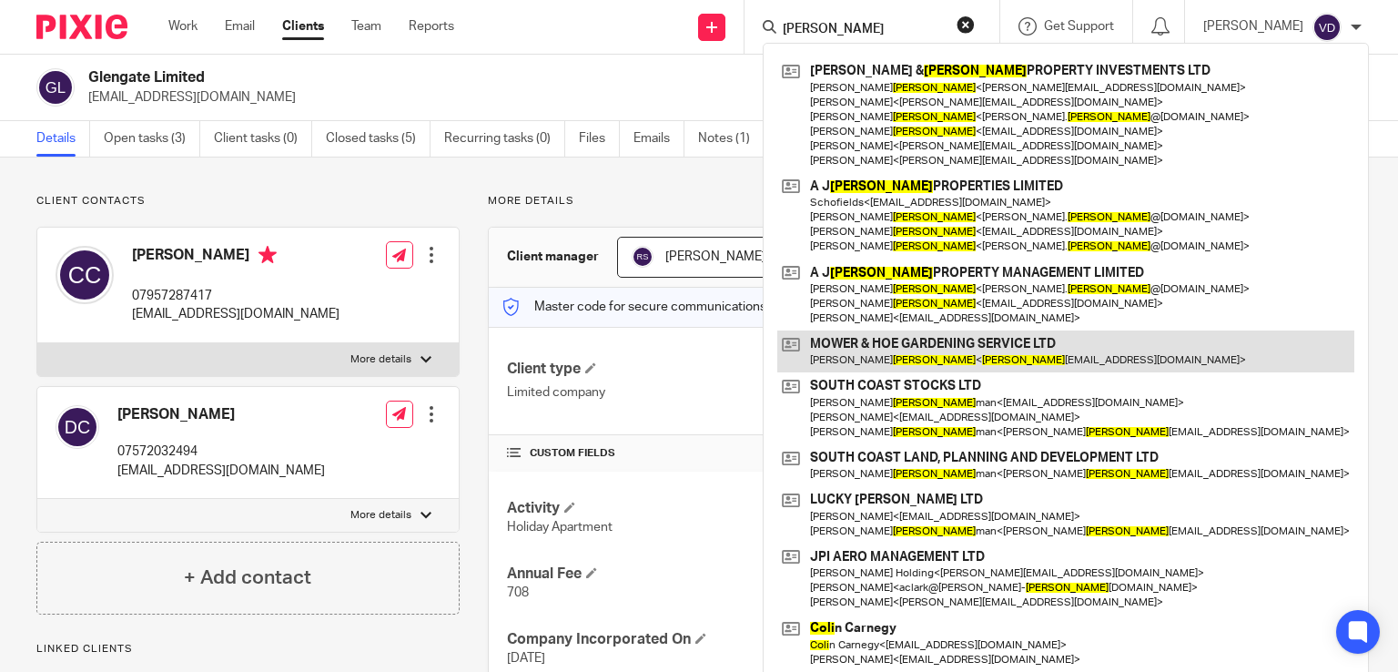
type input "Cole"
click at [881, 359] on link at bounding box center [1065, 351] width 577 height 42
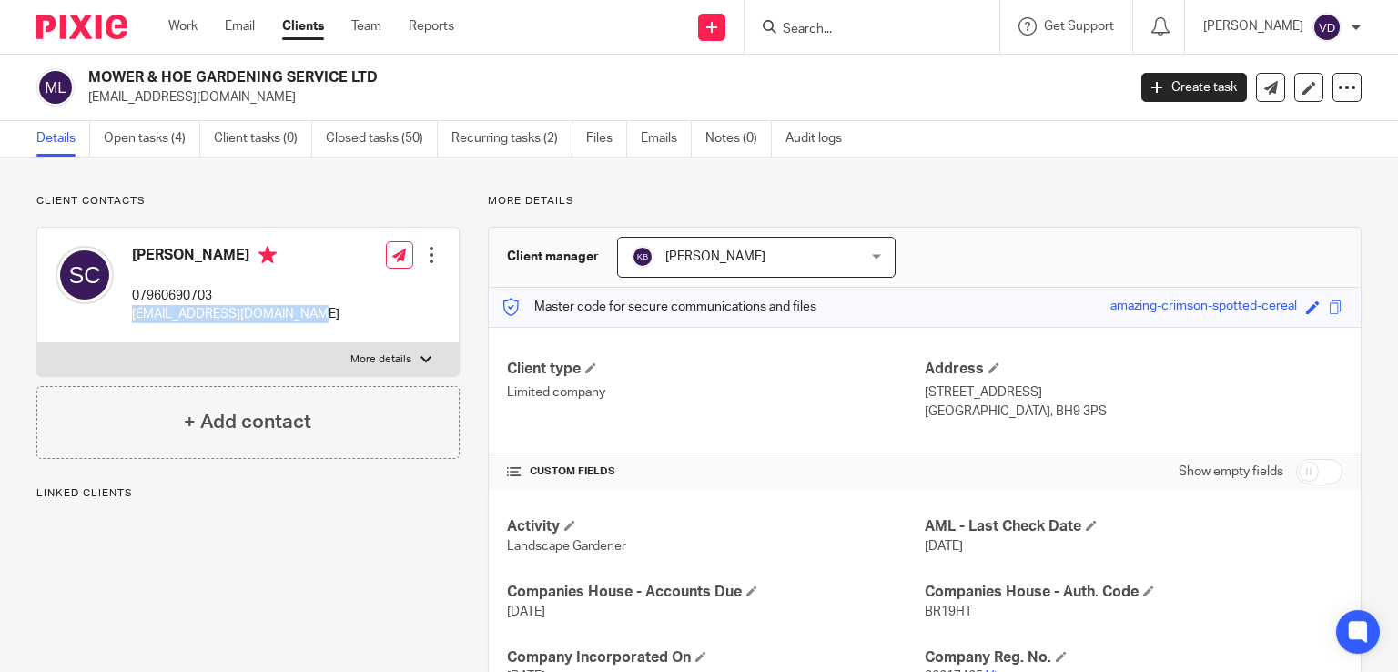
drag, startPoint x: 307, startPoint y: 316, endPoint x: 131, endPoint y: 314, distance: 175.7
click at [131, 314] on div "Stephen Cole 07960690703 coleymoley40@hotmail.co.uk Edit contact Create client …" at bounding box center [247, 286] width 421 height 116
copy p "coleymoley40@hotmail.co.uk"
drag, startPoint x: 226, startPoint y: 252, endPoint x: 135, endPoint y: 259, distance: 91.3
click at [135, 259] on h4 "Stephen Cole" at bounding box center [235, 257] width 207 height 23
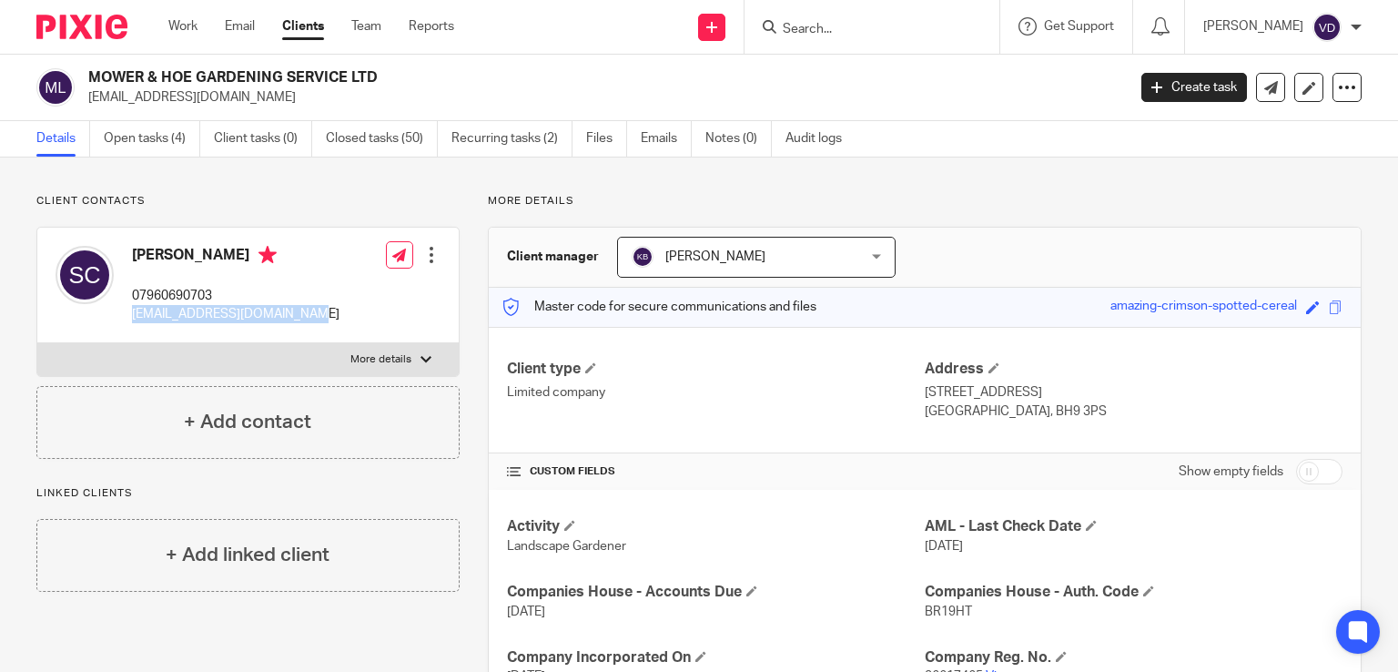
copy h4 "Stephen Cole"
click at [891, 25] on input "Search" at bounding box center [863, 30] width 164 height 16
paste input "Jay"
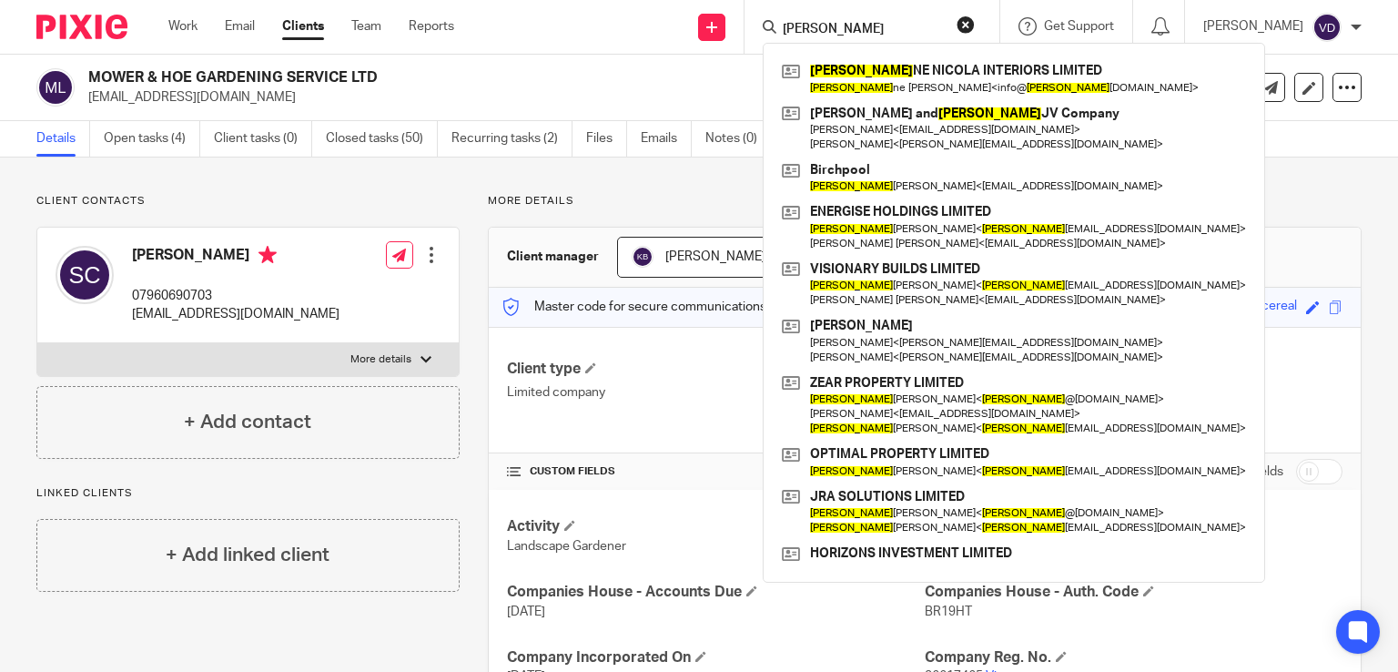
drag, startPoint x: 819, startPoint y: 25, endPoint x: 737, endPoint y: 25, distance: 81.9
click at [744, 25] on div "Jay JAY NE NICOLA INTERIORS LIMITED Jay ne Hollis < info@ jay nenicolainteriors…" at bounding box center [871, 27] width 255 height 54
paste input "Coleman"
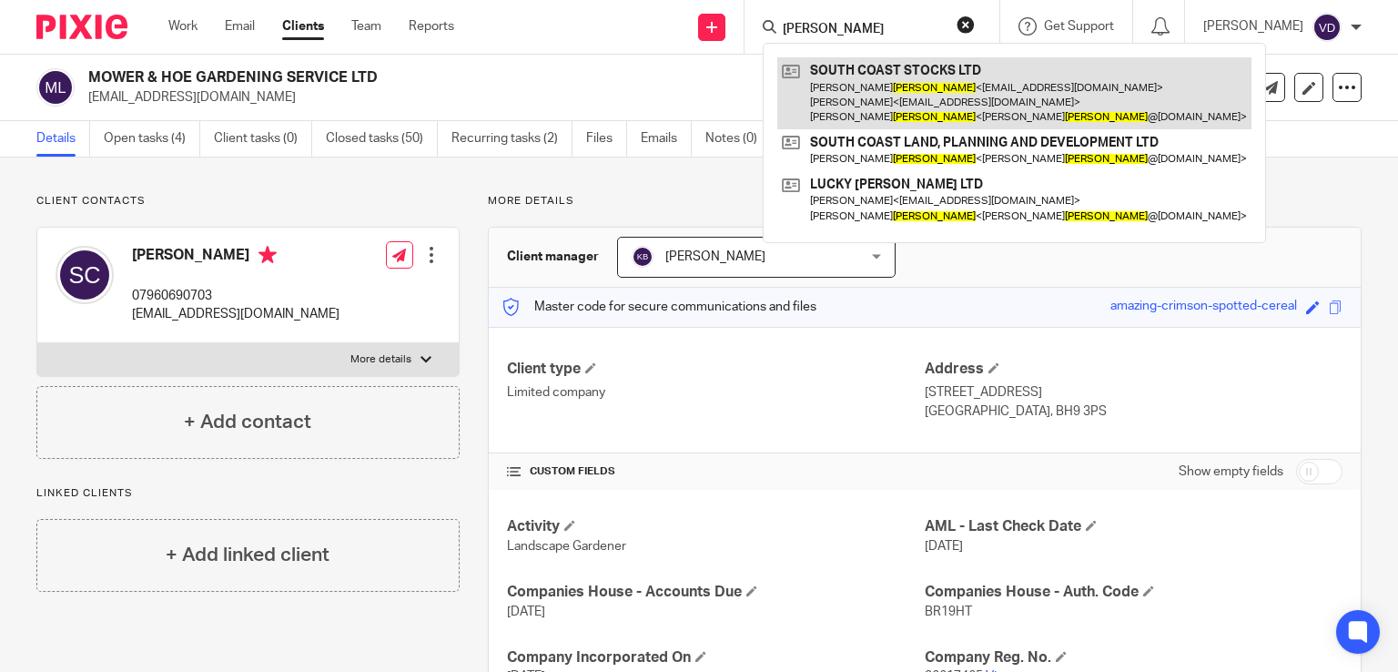
type input "Coleman"
click at [877, 110] on link at bounding box center [1014, 93] width 474 height 72
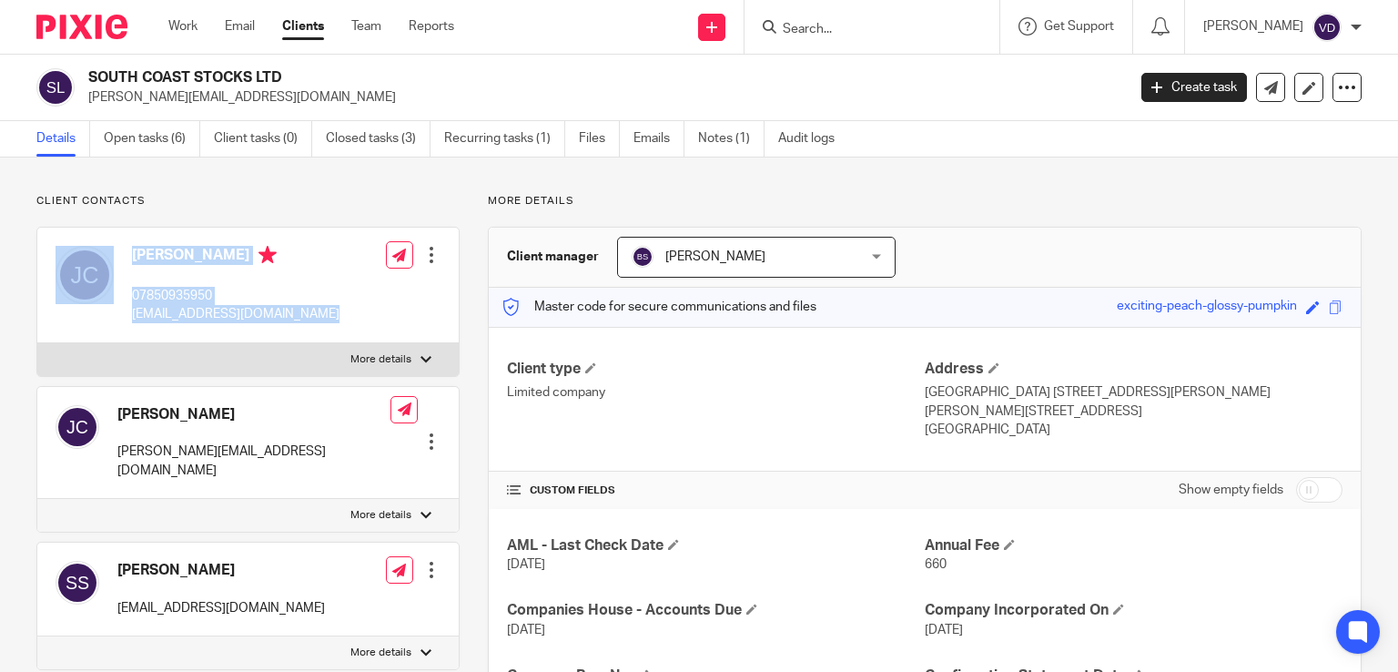
drag, startPoint x: 332, startPoint y: 316, endPoint x: 118, endPoint y: 316, distance: 213.9
click at [118, 316] on div "[PERSON_NAME] 07850935950 [EMAIL_ADDRESS][DOMAIN_NAME] Edit contact Create clie…" at bounding box center [247, 286] width 421 height 116
click at [213, 329] on div "[PERSON_NAME] 07850935950 [EMAIL_ADDRESS][DOMAIN_NAME]" at bounding box center [198, 285] width 284 height 96
click at [315, 318] on p "[EMAIL_ADDRESS][DOMAIN_NAME]" at bounding box center [235, 314] width 207 height 18
click at [333, 319] on div "[PERSON_NAME] 07850935950 [EMAIL_ADDRESS][DOMAIN_NAME] Edit contact Create clie…" at bounding box center [247, 286] width 421 height 116
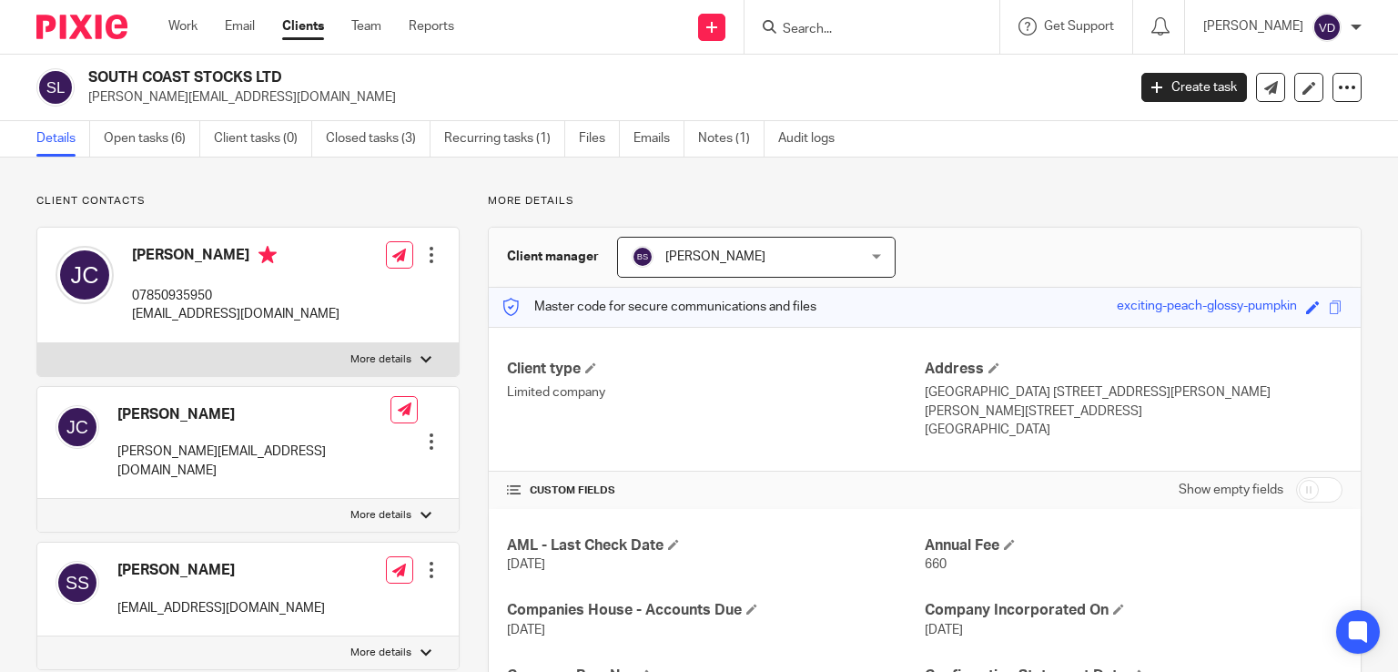
click at [329, 325] on div "[PERSON_NAME] 07850935950 [EMAIL_ADDRESS][DOMAIN_NAME] Edit contact Create clie…" at bounding box center [247, 286] width 421 height 116
drag, startPoint x: 329, startPoint y: 318, endPoint x: 127, endPoint y: 318, distance: 202.9
click at [127, 318] on div "[PERSON_NAME] 07850935950 [EMAIL_ADDRESS][DOMAIN_NAME] Edit contact Create clie…" at bounding box center [247, 286] width 421 height 116
copy p "[EMAIL_ADDRESS][DOMAIN_NAME]"
click at [841, 36] on input "Search" at bounding box center [863, 30] width 164 height 16
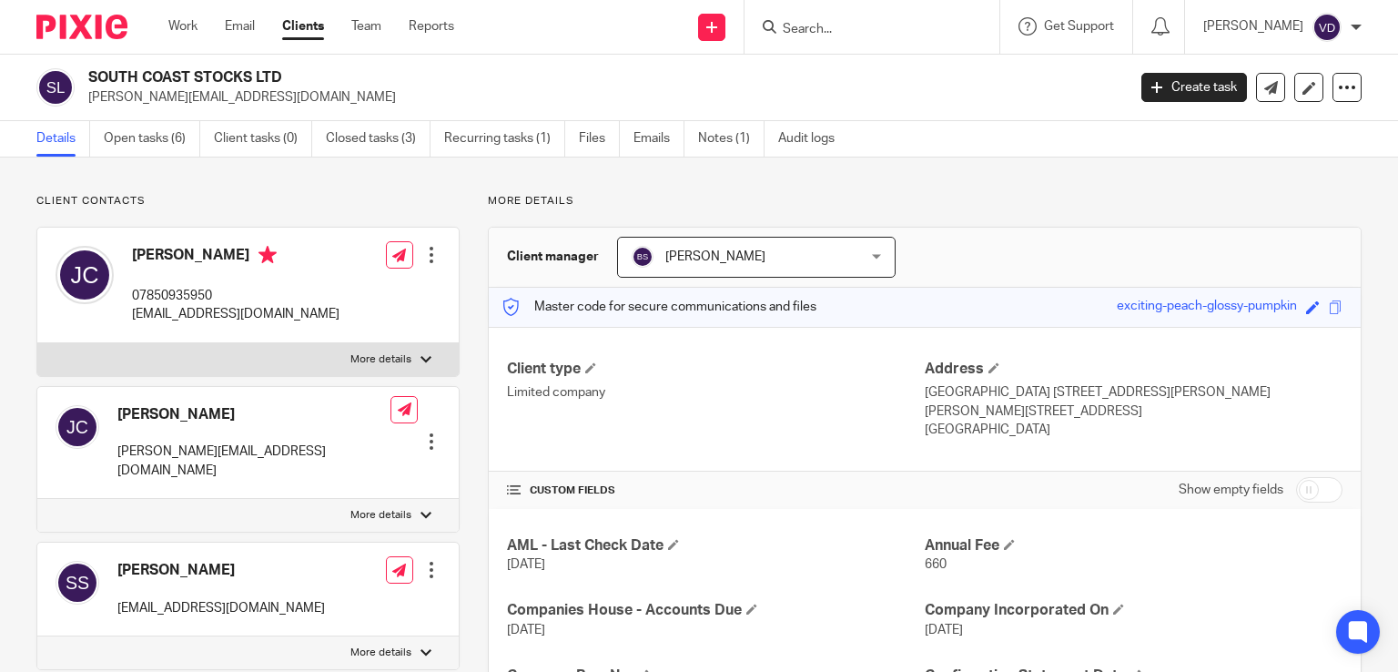
paste input "[PERSON_NAME]"
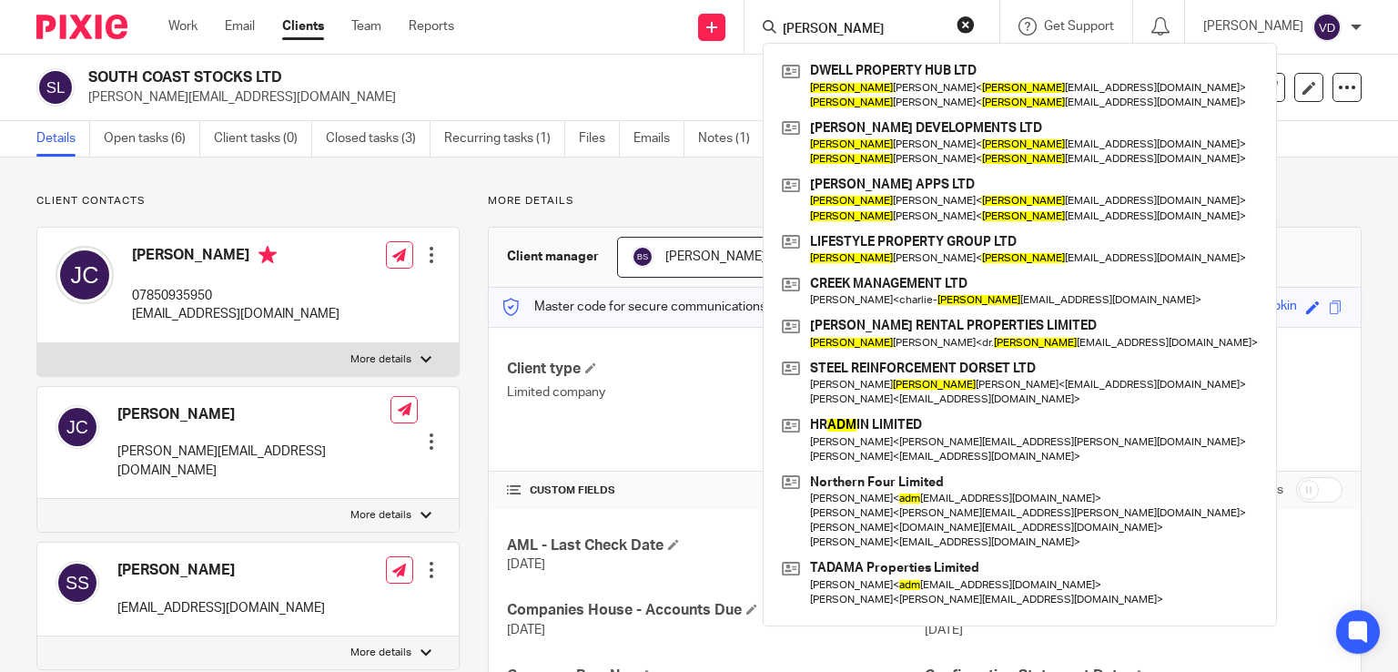
type input "[PERSON_NAME]"
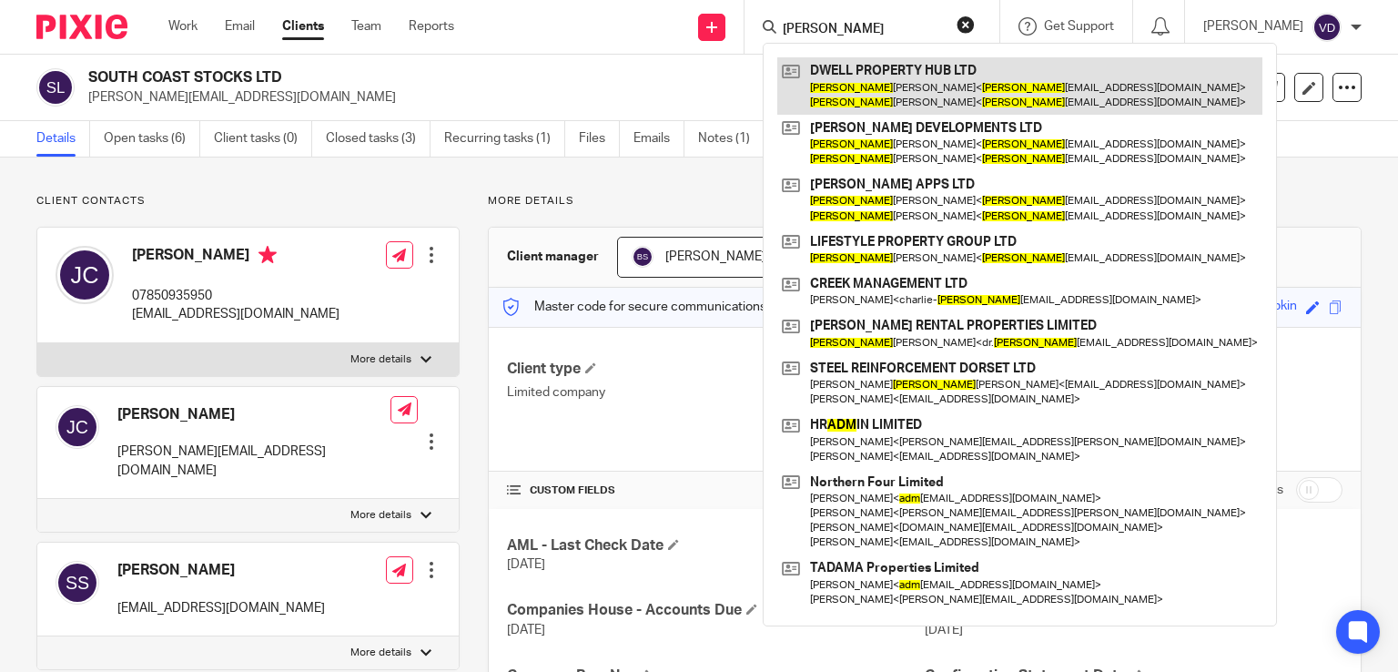
click at [877, 88] on link at bounding box center [1019, 85] width 485 height 56
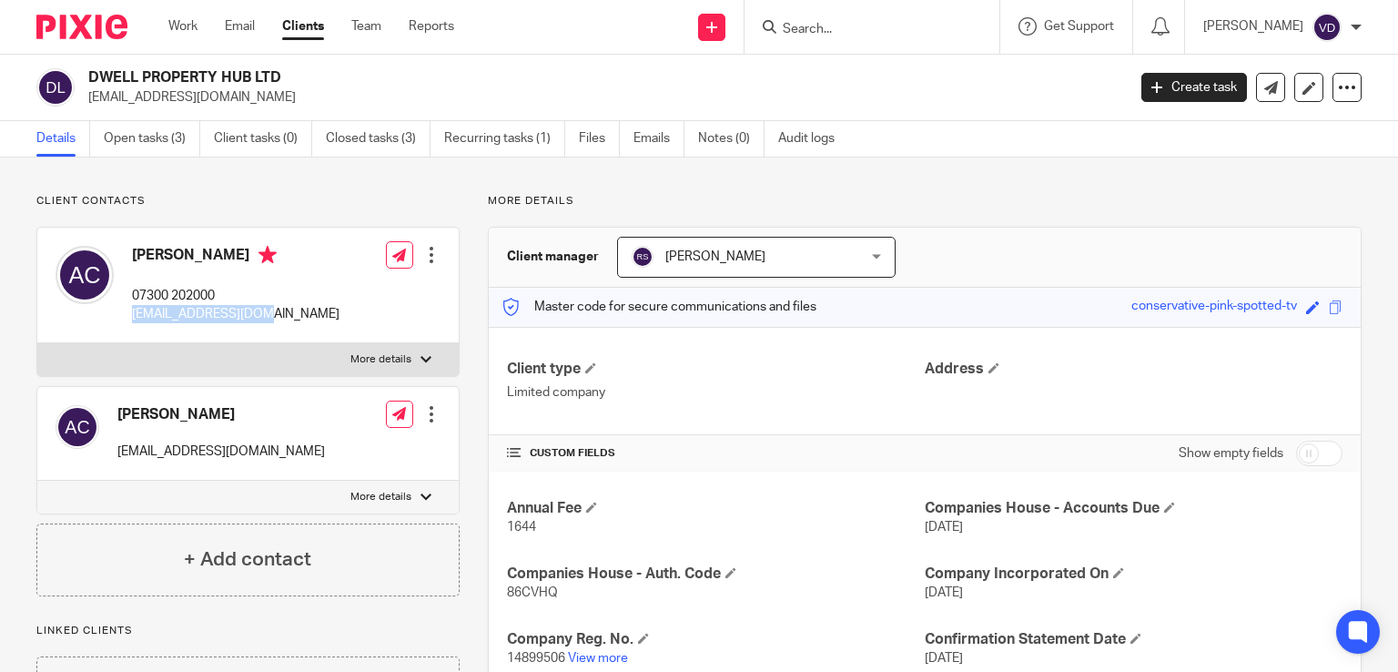
drag, startPoint x: 269, startPoint y: 314, endPoint x: 124, endPoint y: 310, distance: 145.7
click at [124, 310] on div "[PERSON_NAME] 07300 202000 [EMAIL_ADDRESS][DOMAIN_NAME] Edit contact Create cli…" at bounding box center [247, 286] width 421 height 116
copy p "[EMAIL_ADDRESS][DOMAIN_NAME]"
drag, startPoint x: 222, startPoint y: 251, endPoint x: 124, endPoint y: 255, distance: 98.4
click at [124, 255] on div "[PERSON_NAME] 07300 202000 [EMAIL_ADDRESS][DOMAIN_NAME]" at bounding box center [198, 285] width 284 height 96
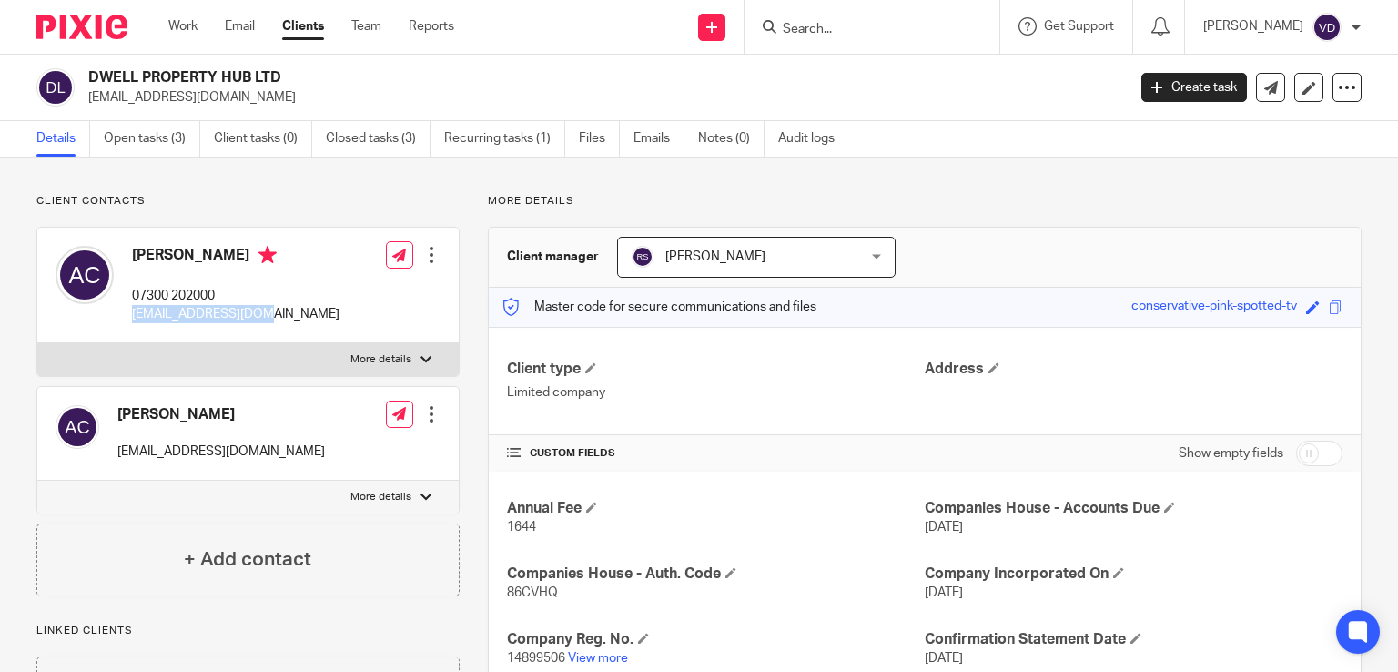
copy h4 "[PERSON_NAME]"
